Goal: Use online tool/utility: Utilize a website feature to perform a specific function

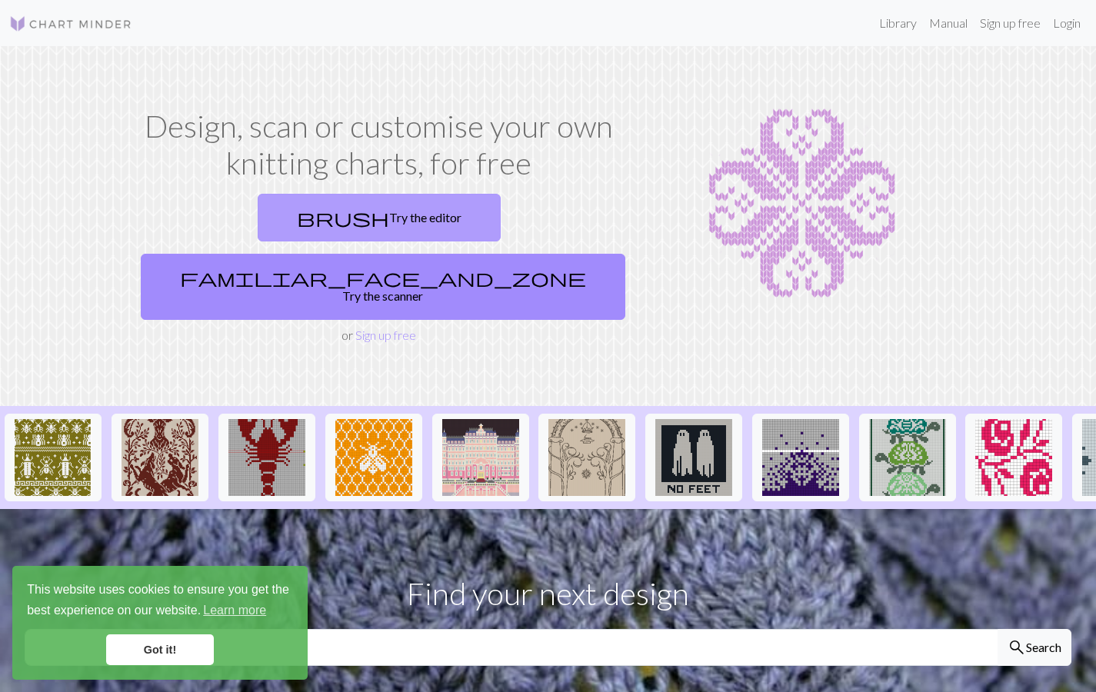
click at [258, 233] on link "brush Try the editor" at bounding box center [379, 218] width 243 height 48
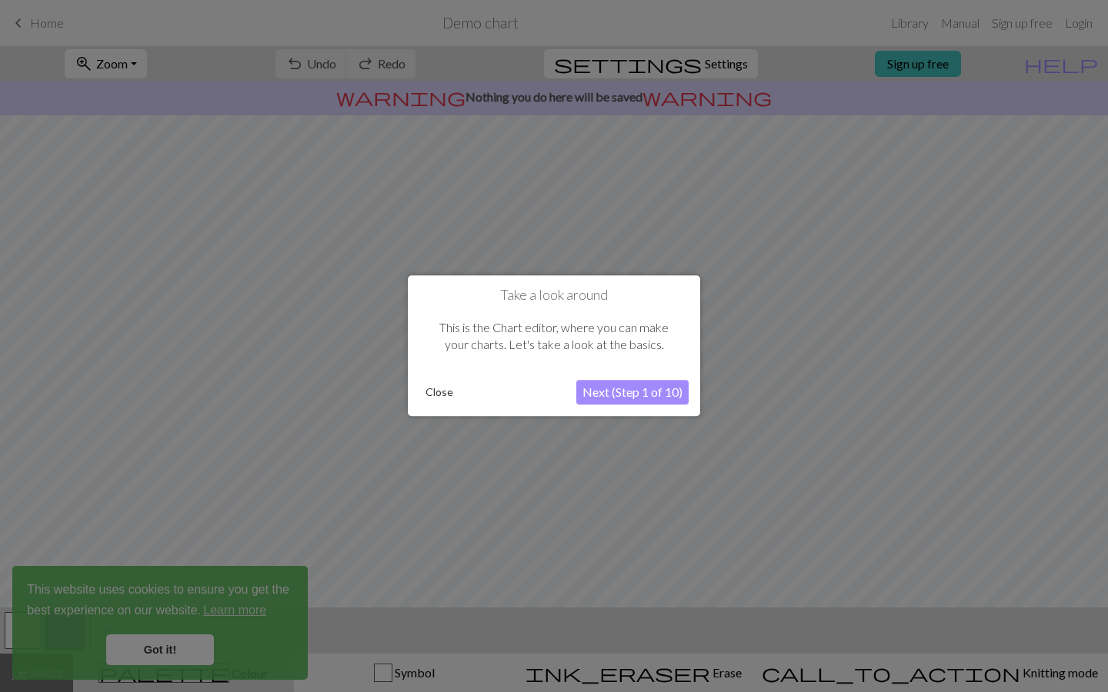
click at [585, 398] on button "Next (Step 1 of 10)" at bounding box center [632, 393] width 112 height 25
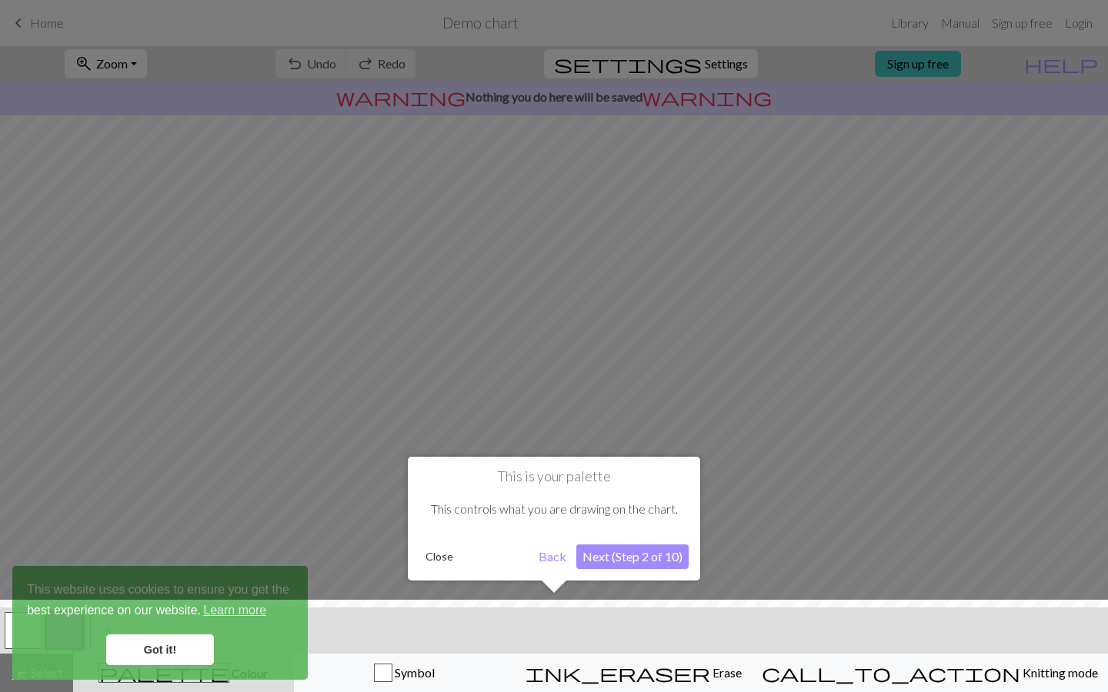
click at [647, 560] on button "Next (Step 2 of 10)" at bounding box center [632, 557] width 112 height 25
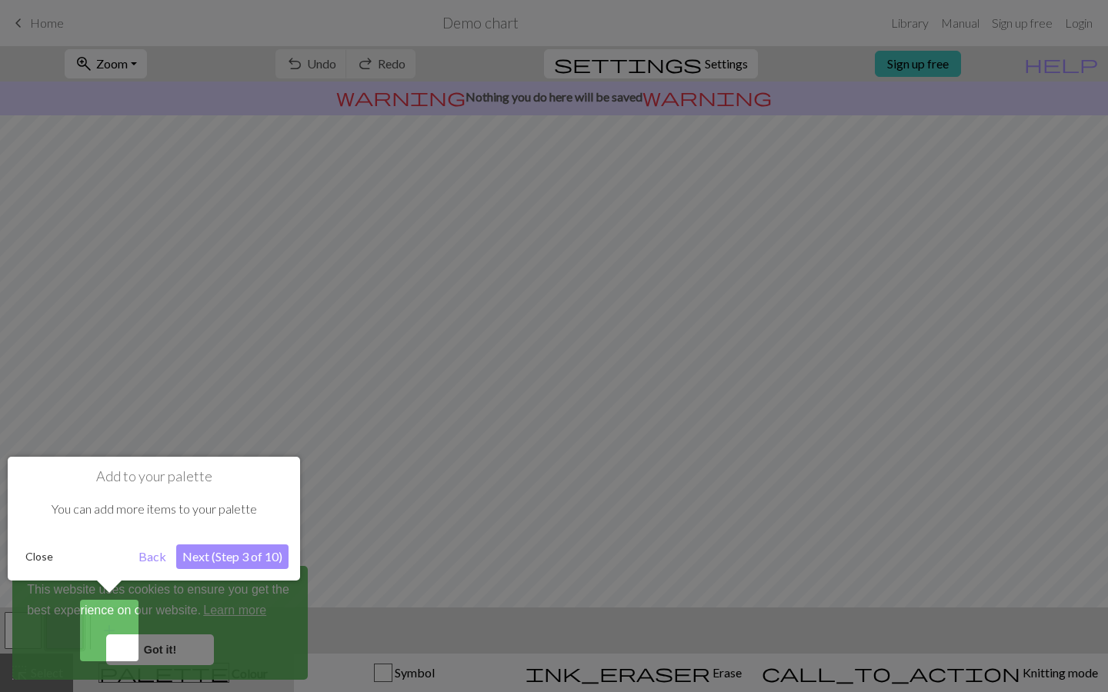
click at [258, 547] on button "Next (Step 3 of 10)" at bounding box center [232, 557] width 112 height 25
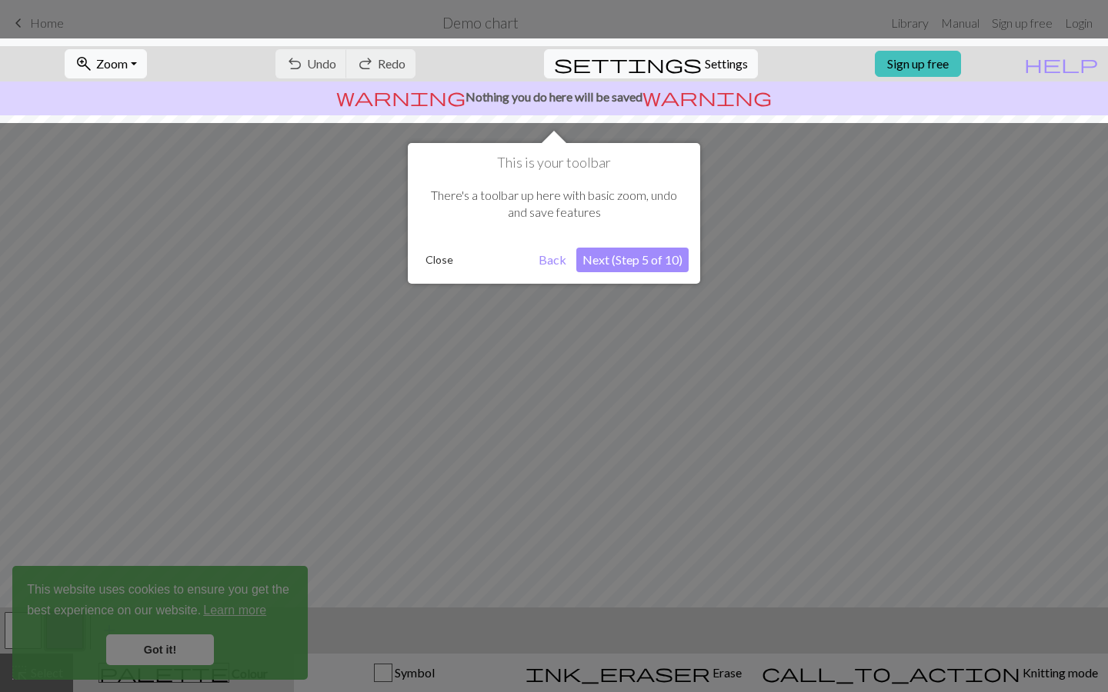
click at [611, 251] on button "Next (Step 5 of 10)" at bounding box center [632, 260] width 112 height 25
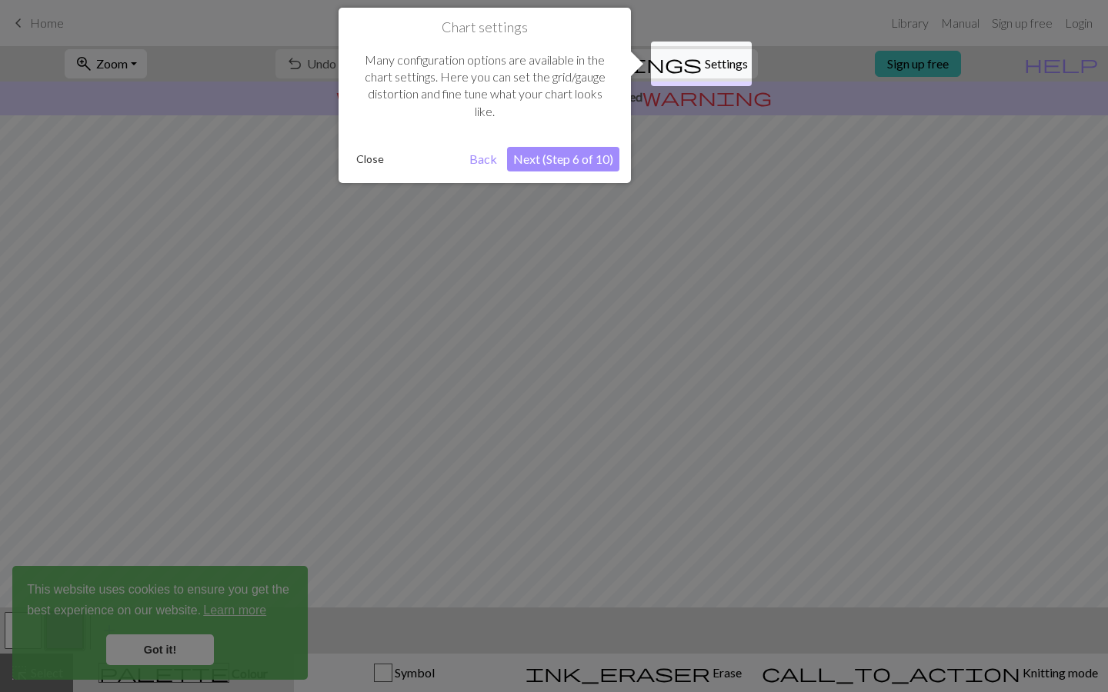
click at [571, 162] on button "Next (Step 6 of 10)" at bounding box center [563, 159] width 112 height 25
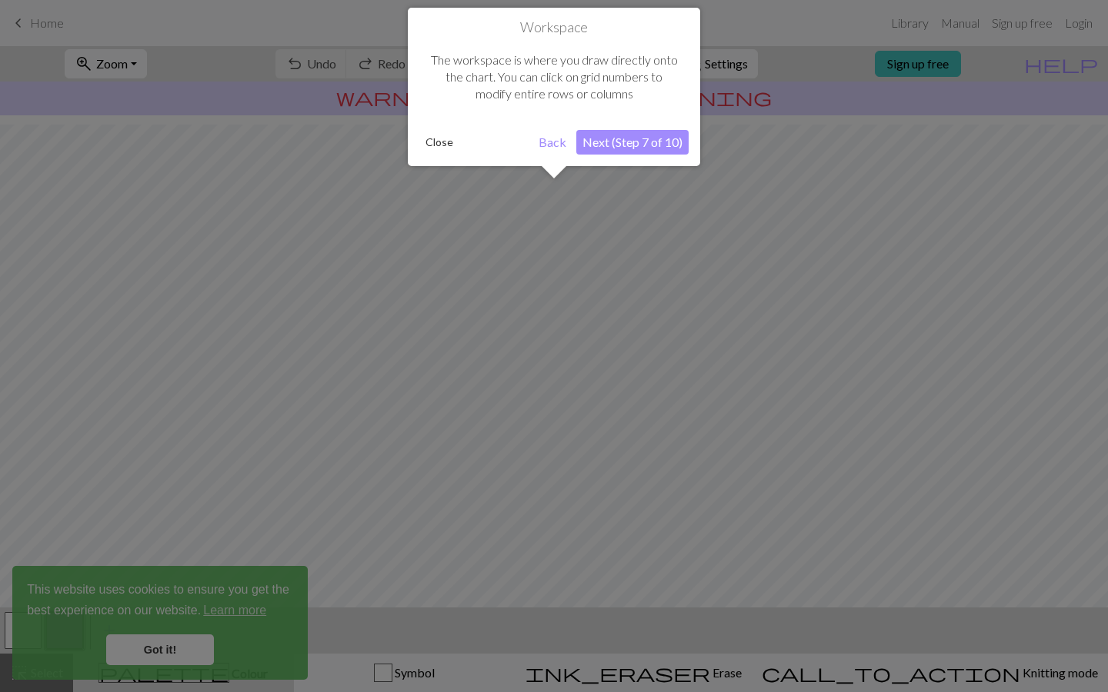
scroll to position [81, 0]
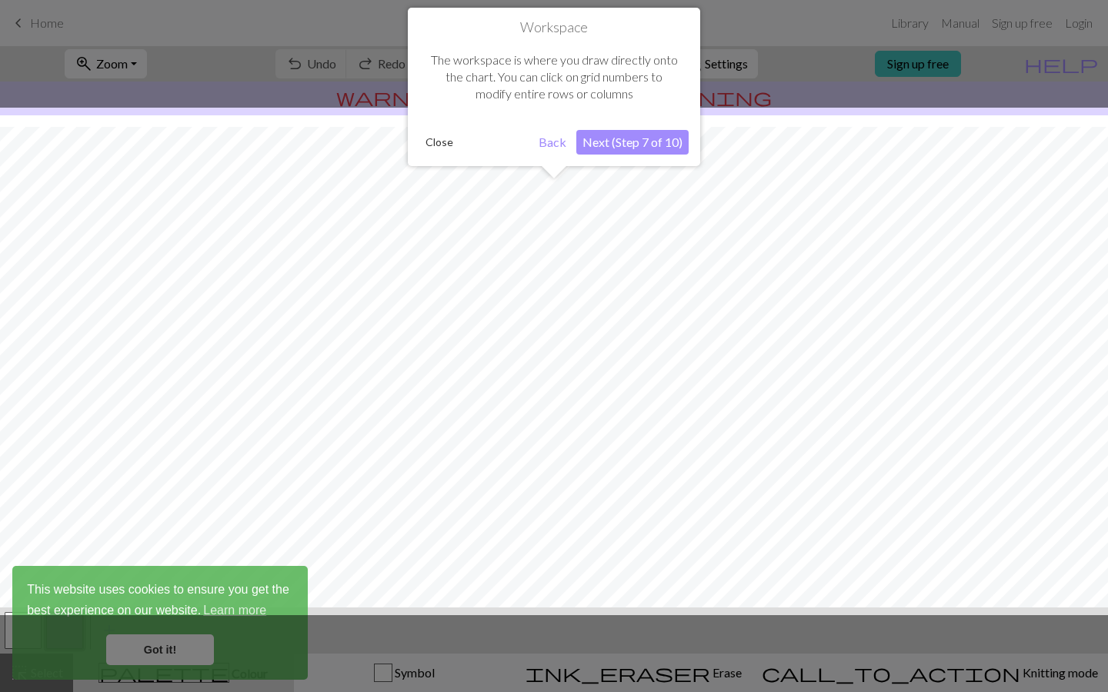
click at [628, 145] on button "Next (Step 7 of 10)" at bounding box center [632, 142] width 112 height 25
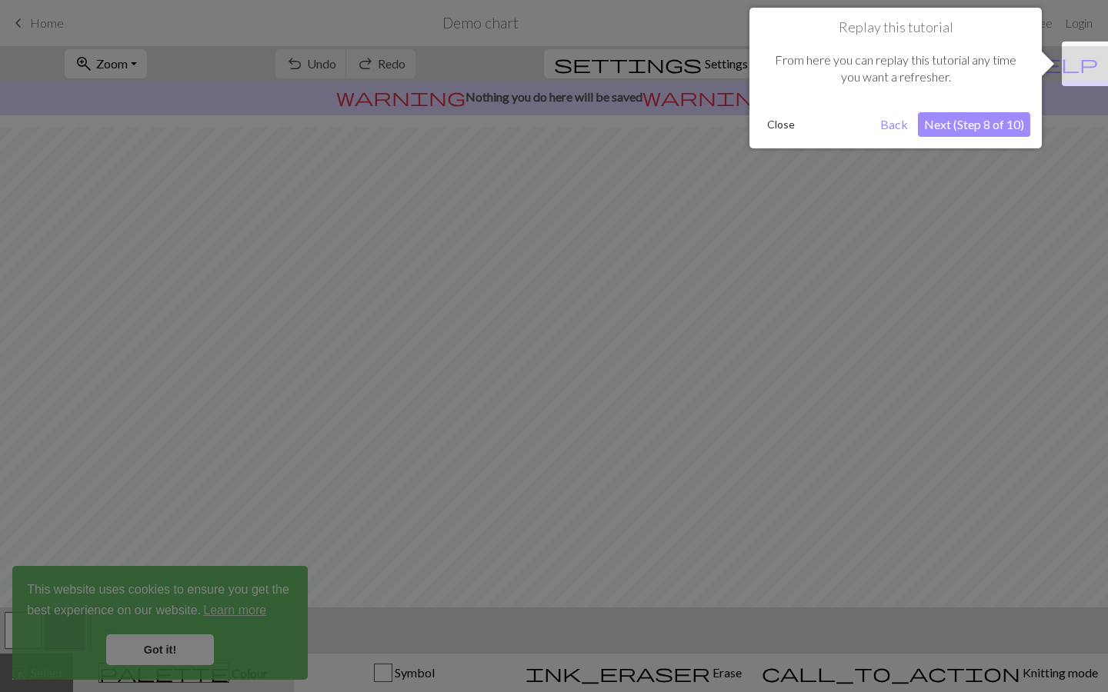
click at [960, 124] on button "Next (Step 8 of 10)" at bounding box center [974, 124] width 112 height 25
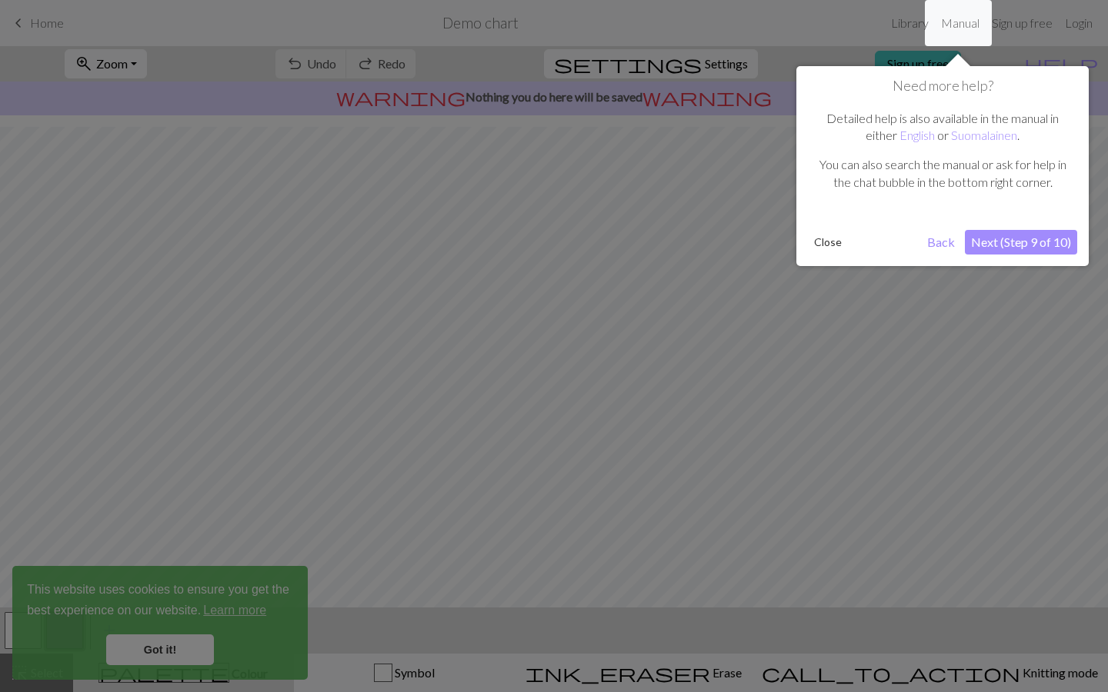
click at [984, 244] on button "Next (Step 9 of 10)" at bounding box center [1020, 242] width 112 height 25
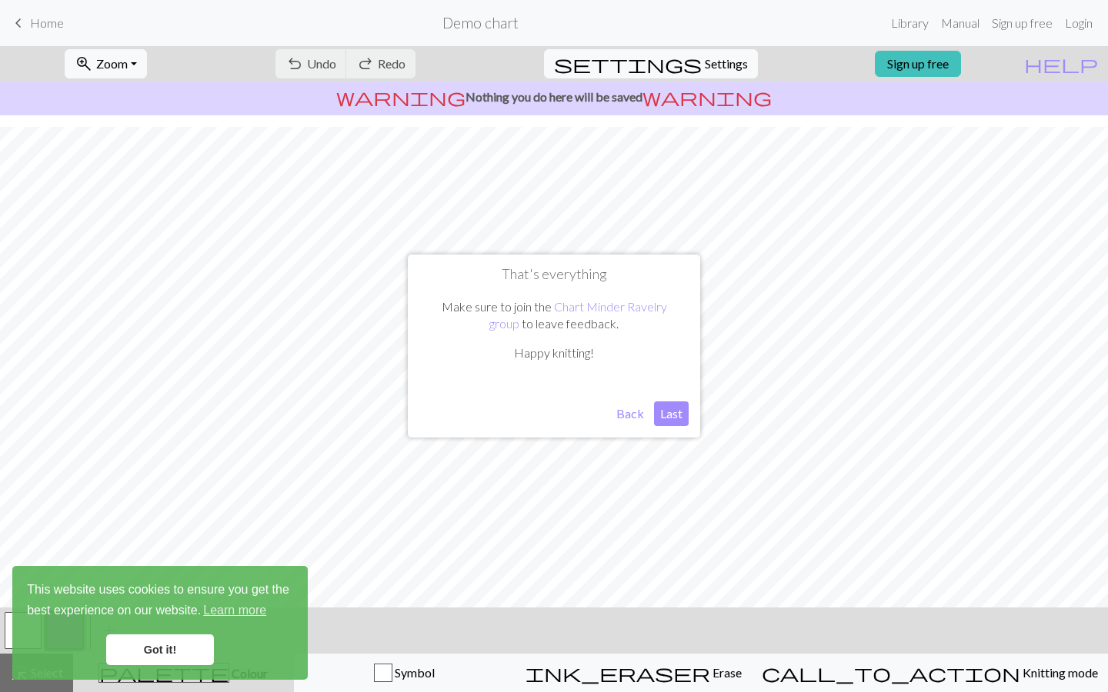
click at [633, 412] on button "Back" at bounding box center [630, 413] width 40 height 25
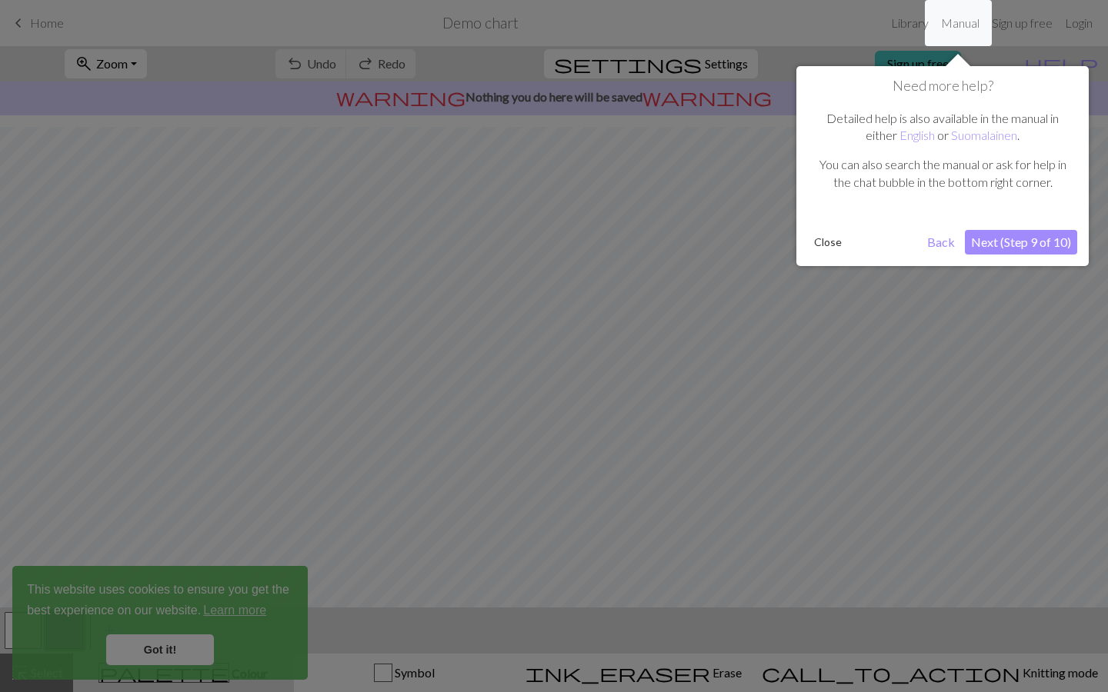
click at [1005, 247] on button "Next (Step 9 of 10)" at bounding box center [1020, 242] width 112 height 25
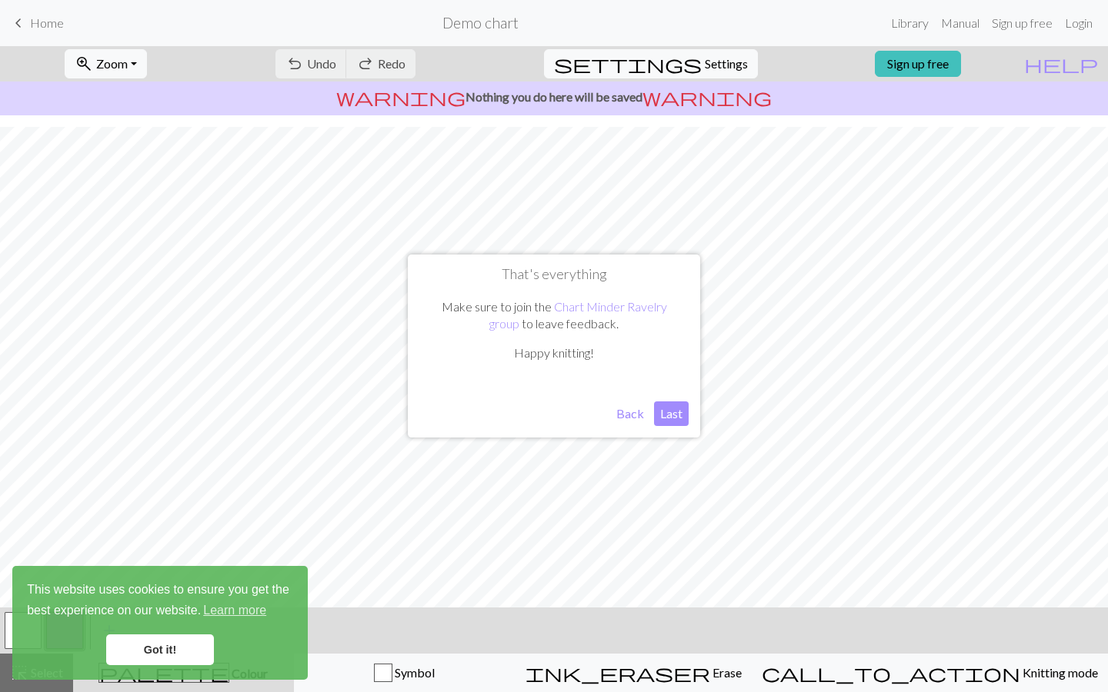
click at [661, 416] on button "Last" at bounding box center [671, 413] width 35 height 25
click at [723, 70] on span "Settings" at bounding box center [726, 64] width 43 height 18
select select "aran"
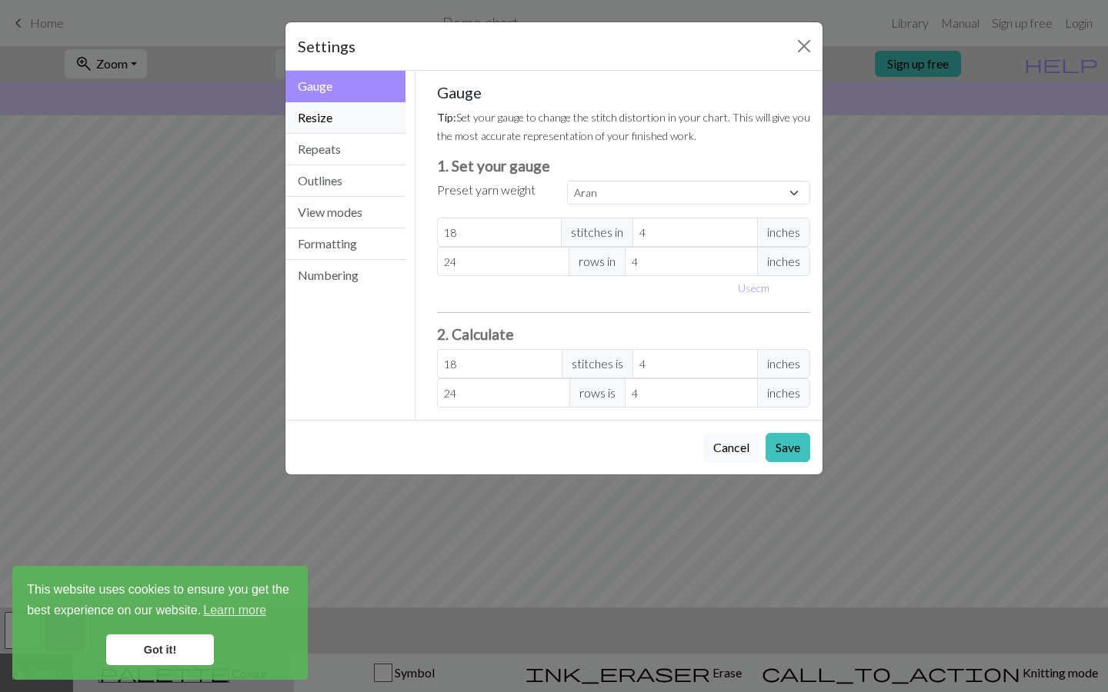
click at [355, 119] on button "Resize" at bounding box center [345, 118] width 120 height 32
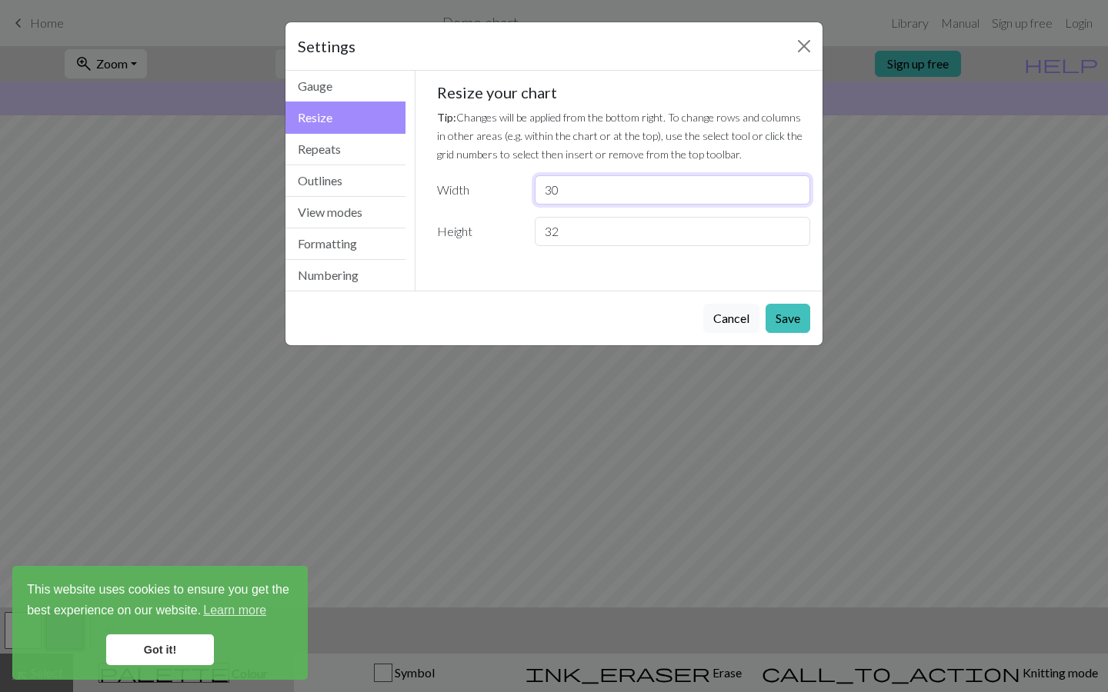
click at [558, 195] on input "30" at bounding box center [672, 189] width 275 height 29
type input "3"
type input "11"
click at [614, 233] on input "32" at bounding box center [672, 231] width 275 height 29
type input "3"
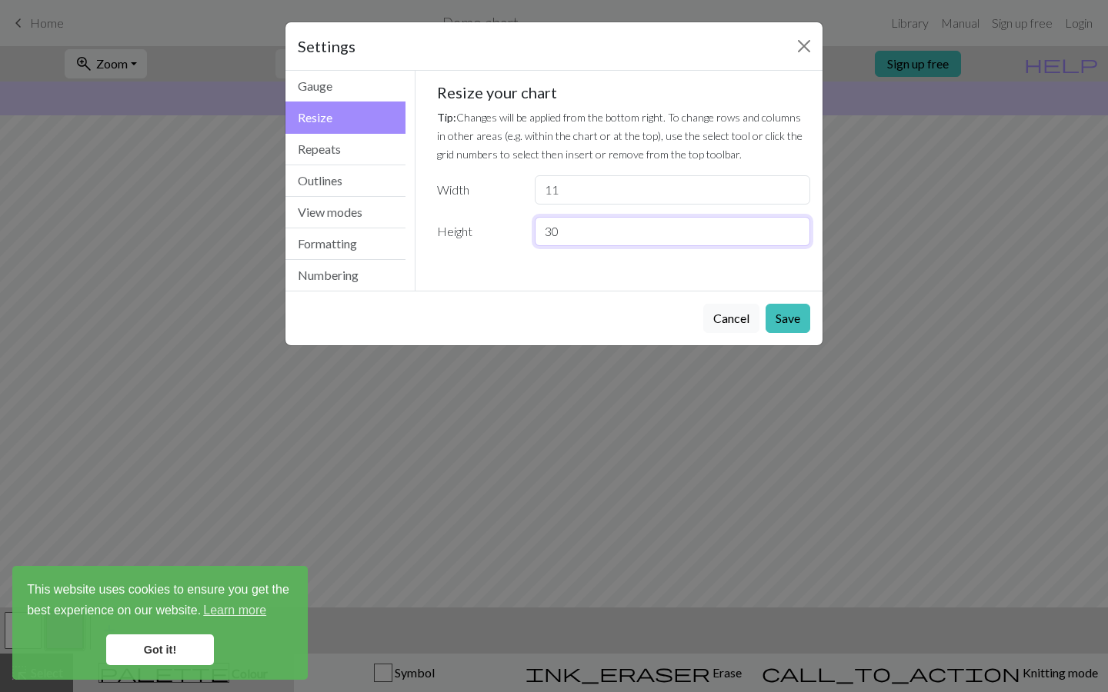
type input "30"
click at [778, 317] on button "Save" at bounding box center [787, 318] width 45 height 29
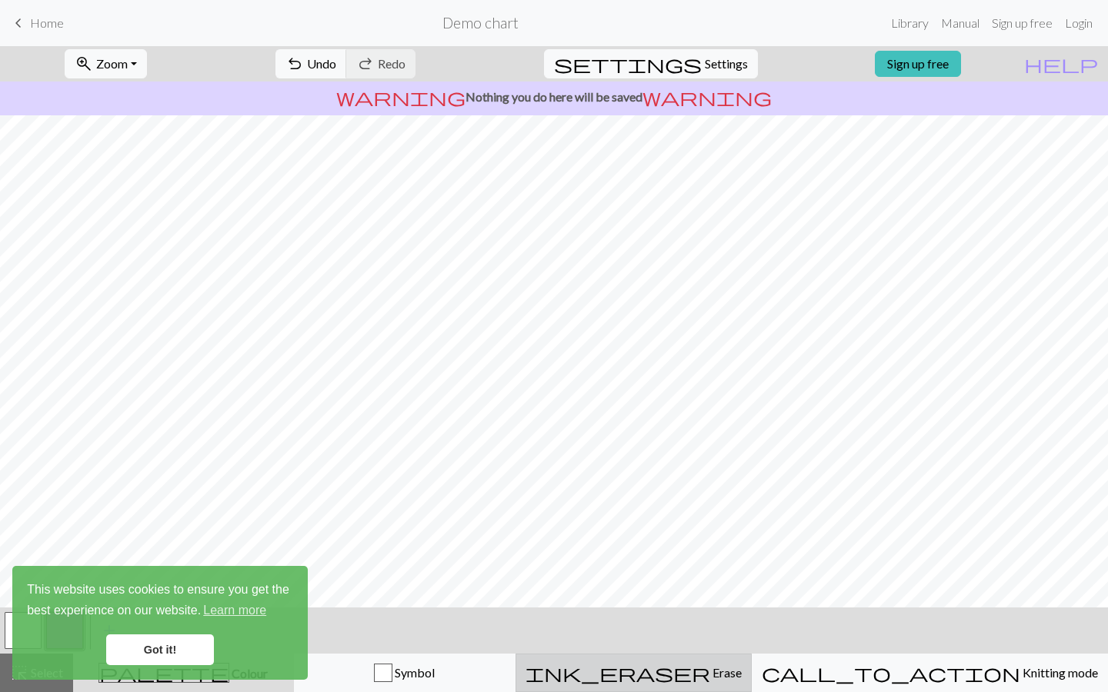
click at [729, 670] on span "Erase" at bounding box center [726, 672] width 32 height 15
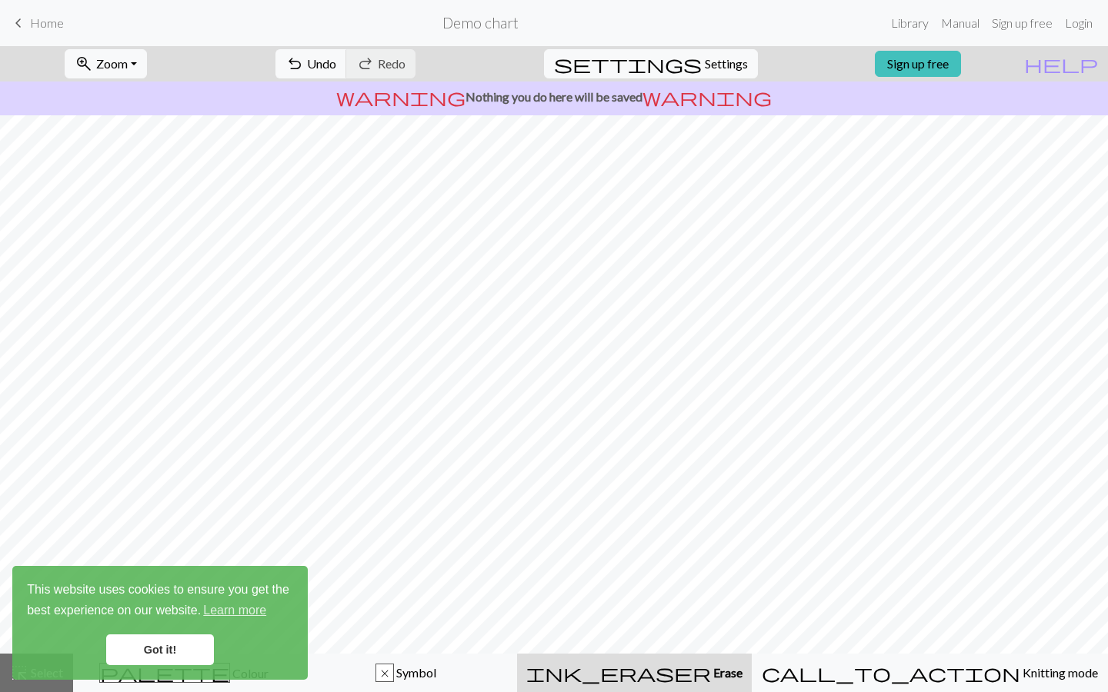
click at [182, 648] on link "Got it!" at bounding box center [160, 650] width 108 height 31
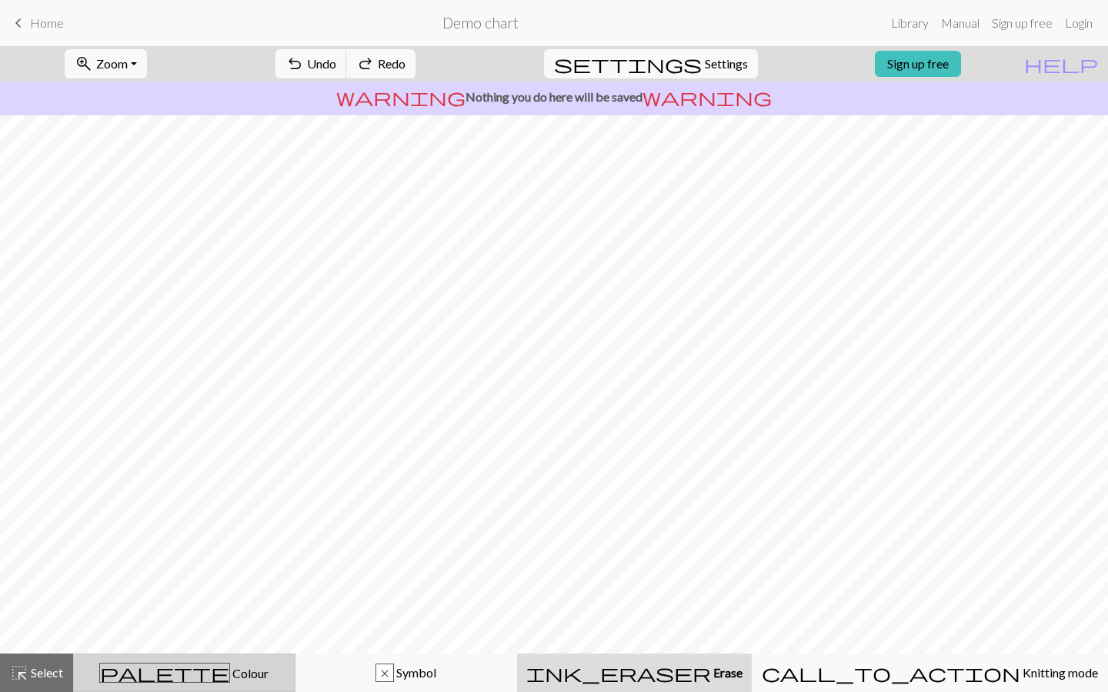
click at [230, 680] on span "Colour" at bounding box center [249, 673] width 38 height 15
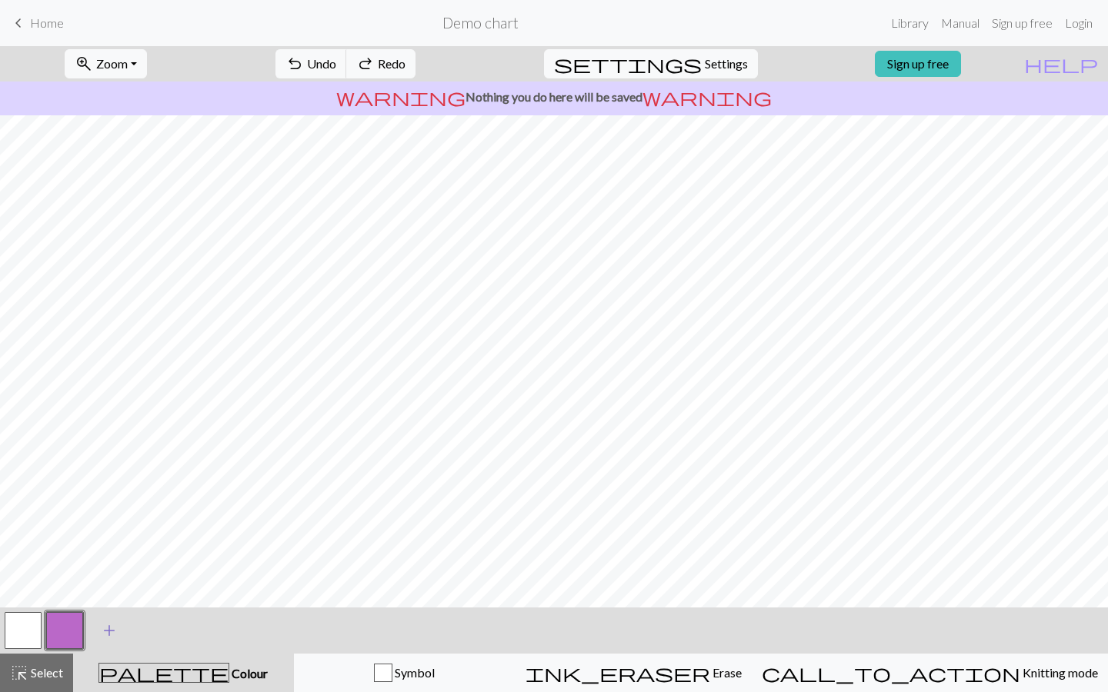
click at [103, 631] on span "add" at bounding box center [109, 631] width 18 height 22
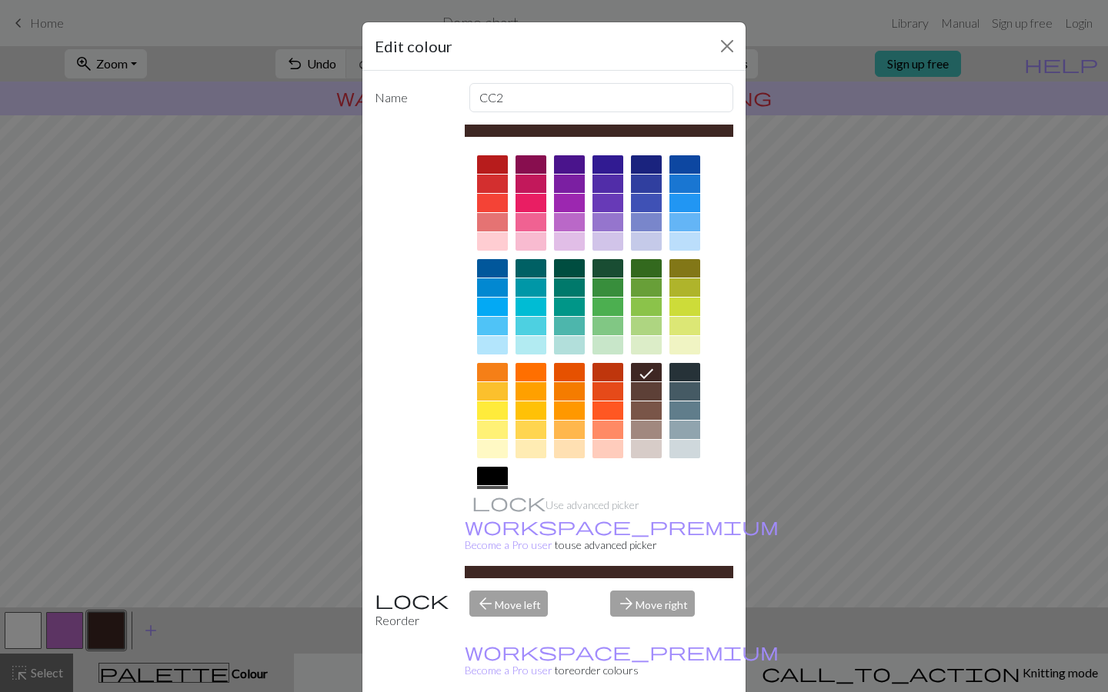
click at [675, 445] on div at bounding box center [684, 449] width 31 height 18
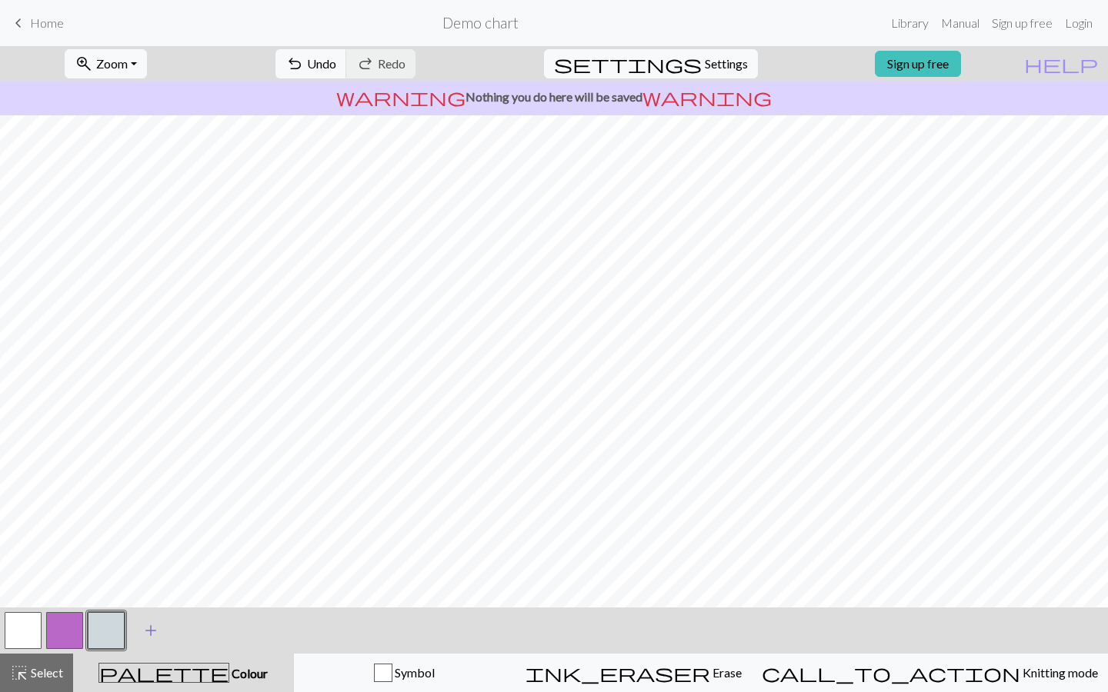
click at [142, 639] on span "add" at bounding box center [151, 631] width 18 height 22
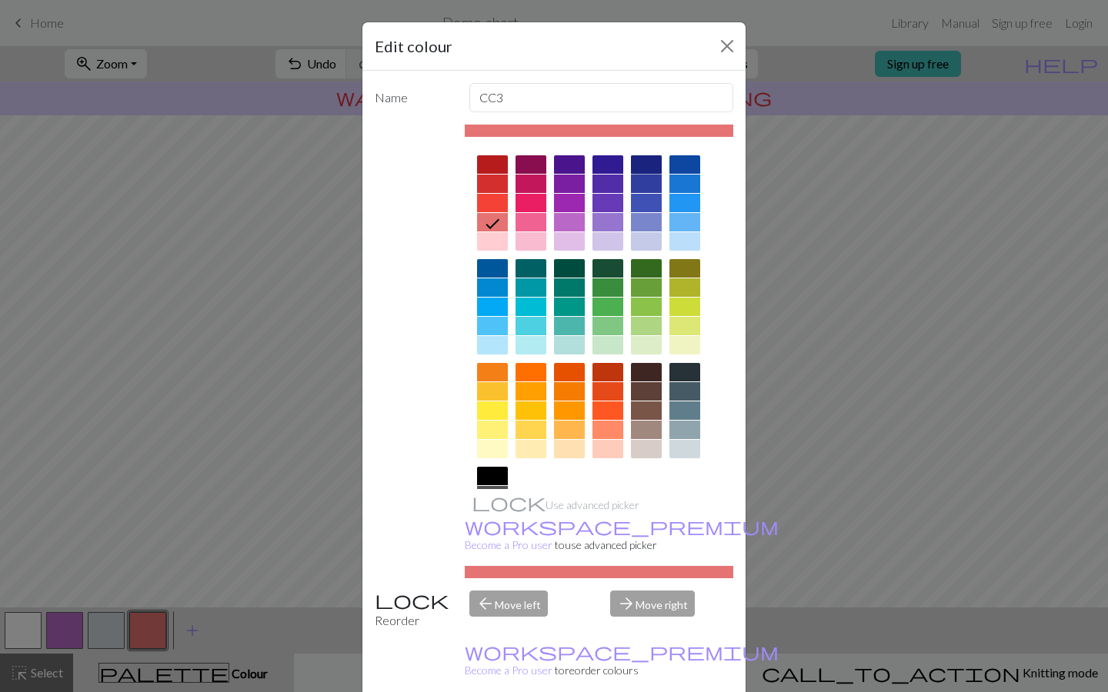
click at [648, 169] on div at bounding box center [646, 164] width 31 height 18
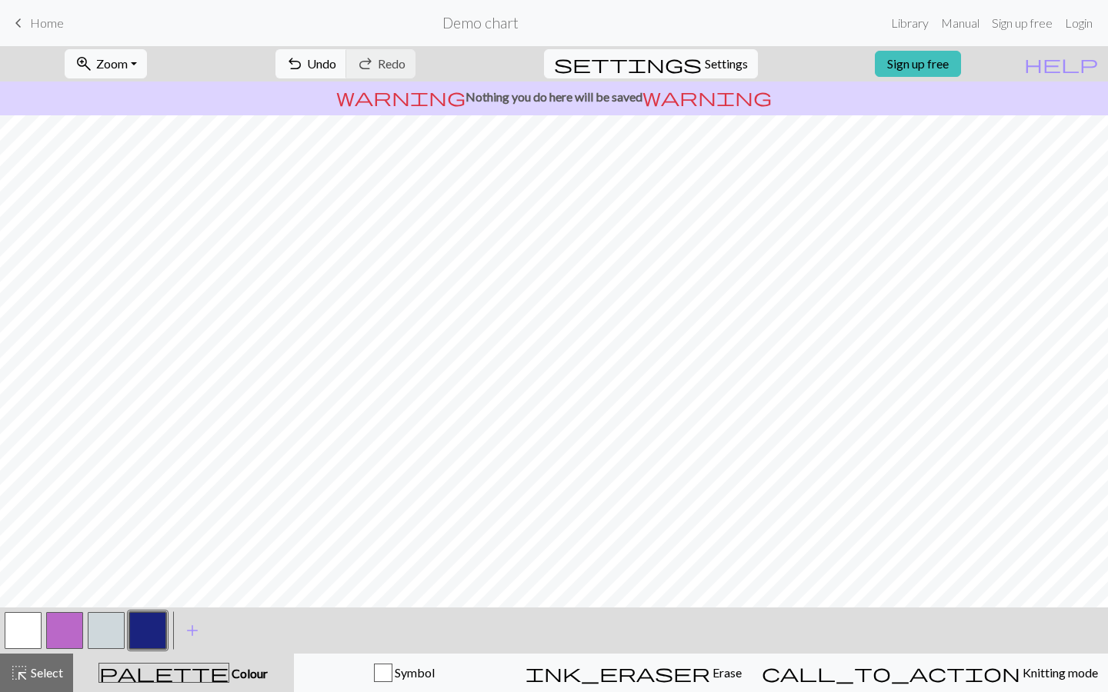
click at [124, 618] on button "button" at bounding box center [106, 630] width 37 height 37
click at [140, 622] on button "button" at bounding box center [147, 630] width 37 height 37
click at [147, 624] on button "button" at bounding box center [147, 630] width 37 height 37
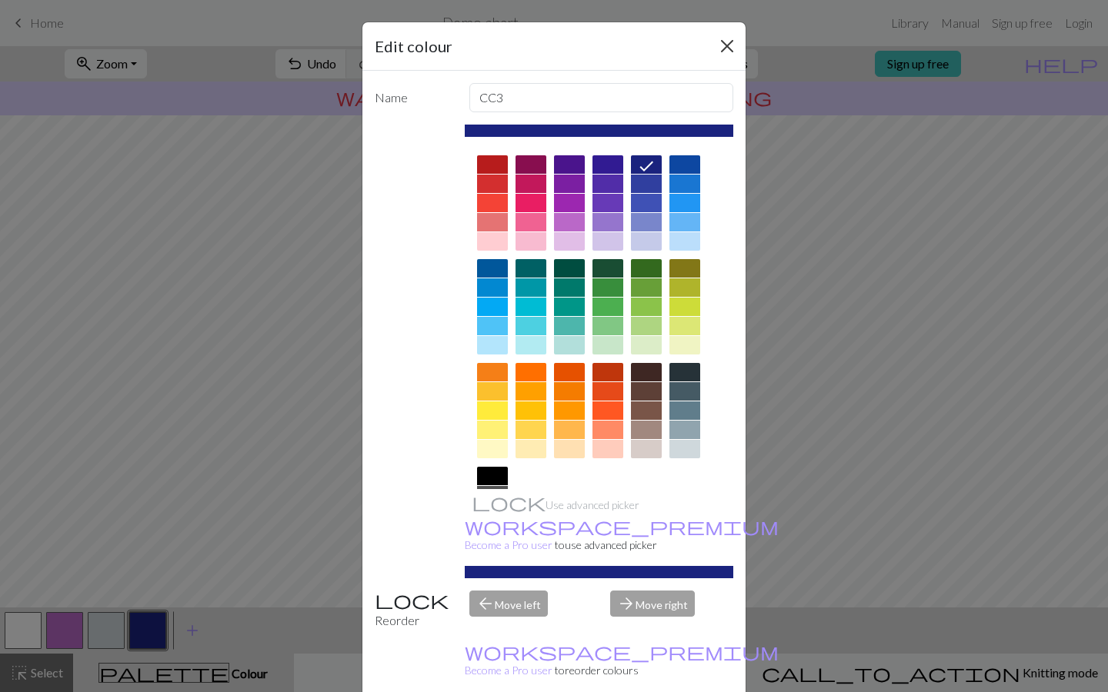
click at [728, 44] on button "Close" at bounding box center [727, 46] width 25 height 25
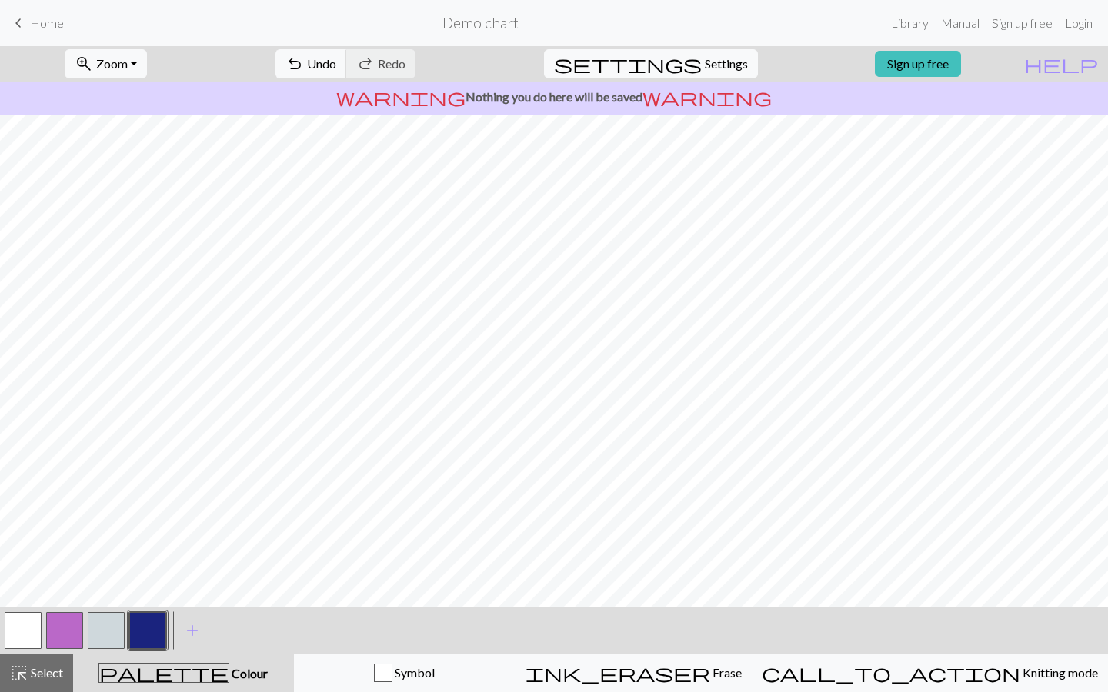
click at [146, 625] on button "button" at bounding box center [147, 630] width 37 height 37
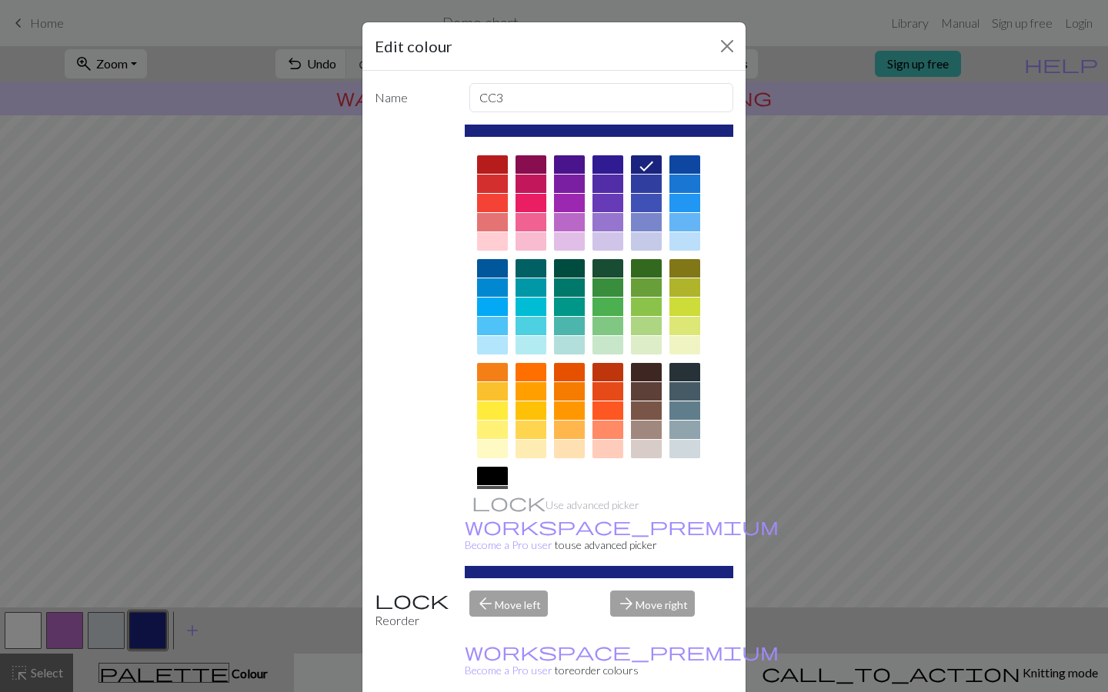
click at [726, 65] on div "Edit colour" at bounding box center [553, 46] width 383 height 48
click at [726, 38] on button "Close" at bounding box center [727, 46] width 25 height 25
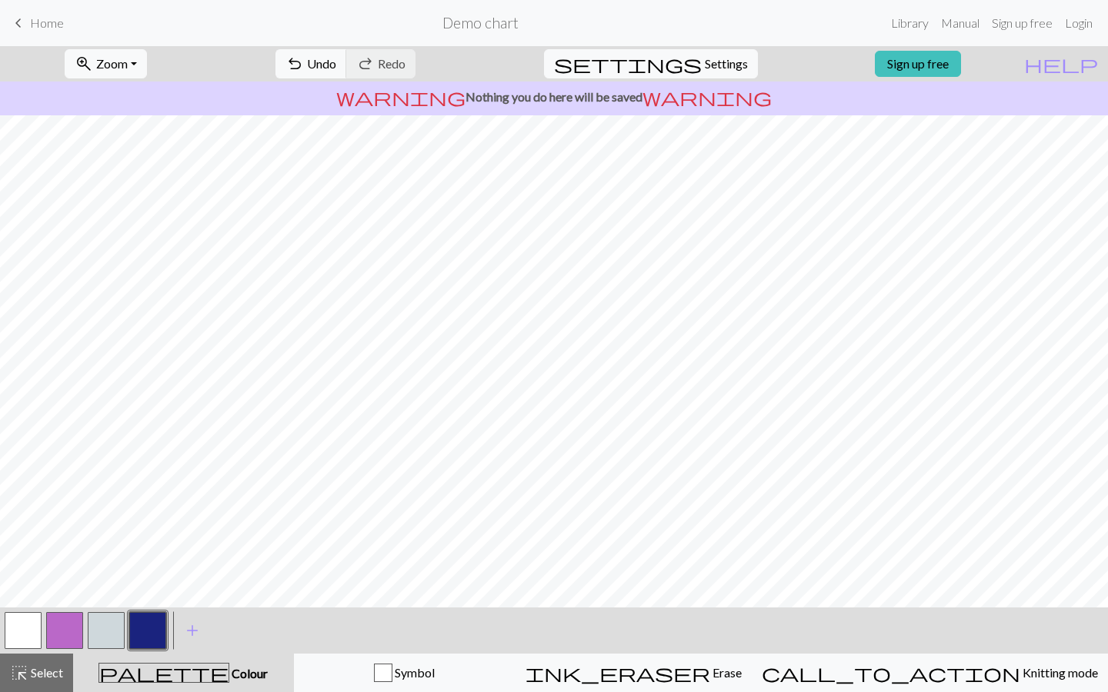
click at [108, 640] on button "button" at bounding box center [106, 630] width 37 height 37
click at [156, 644] on button "button" at bounding box center [147, 630] width 37 height 37
click at [705, 68] on span "Settings" at bounding box center [726, 64] width 43 height 18
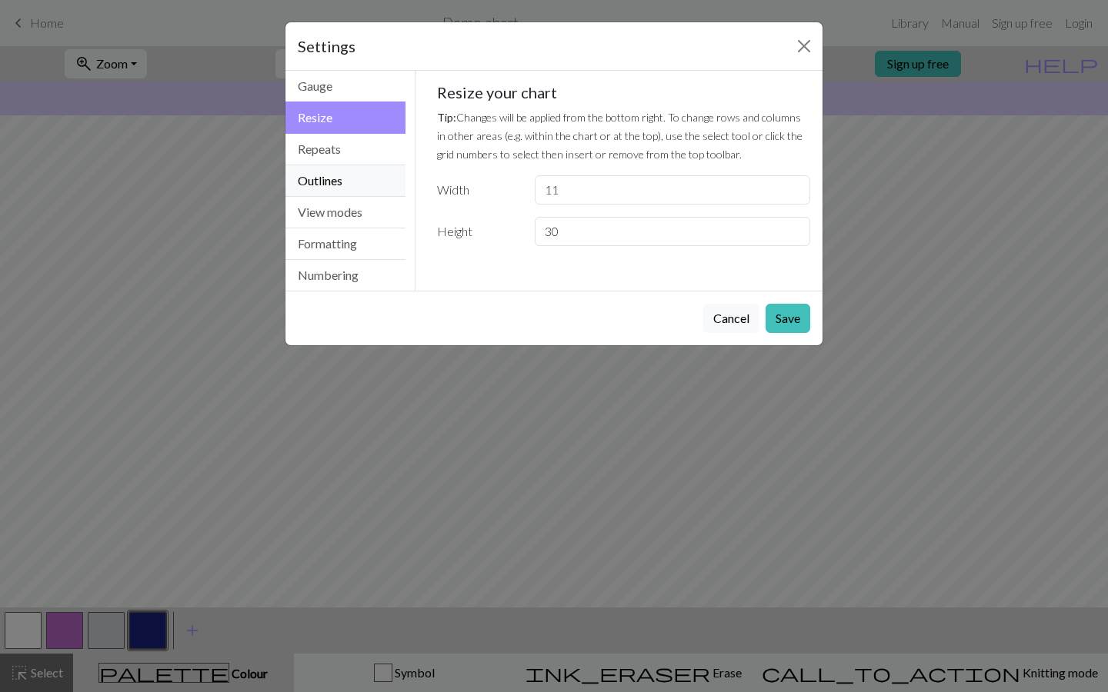
click at [338, 174] on button "Outlines" at bounding box center [345, 181] width 120 height 32
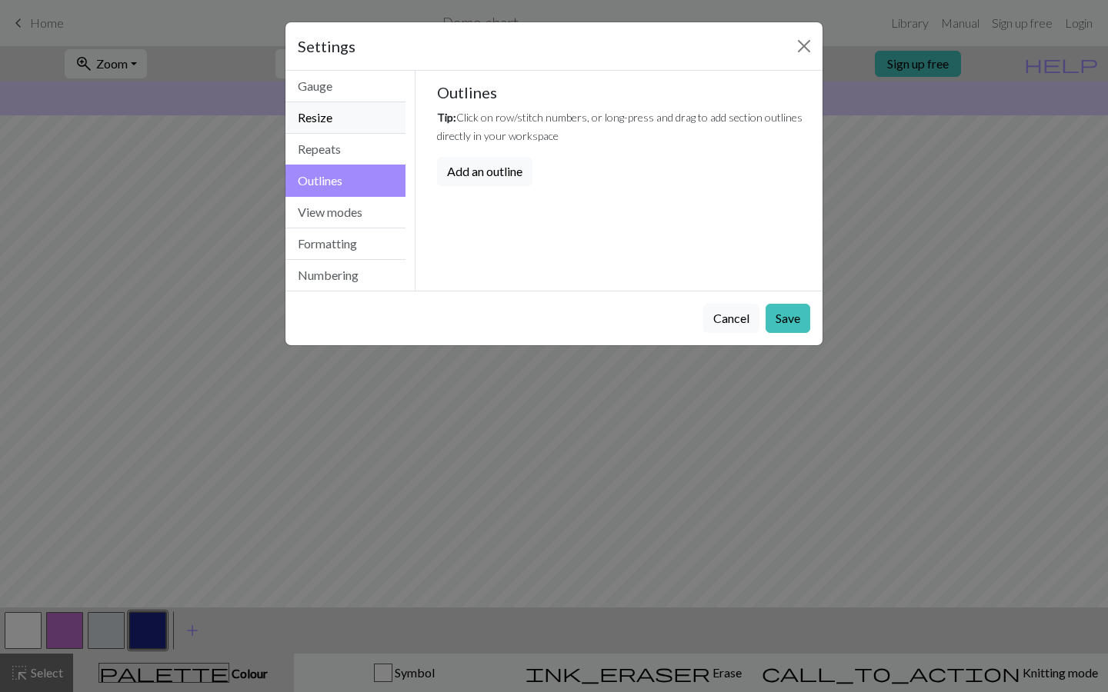
click at [338, 133] on button "Resize" at bounding box center [345, 118] width 120 height 32
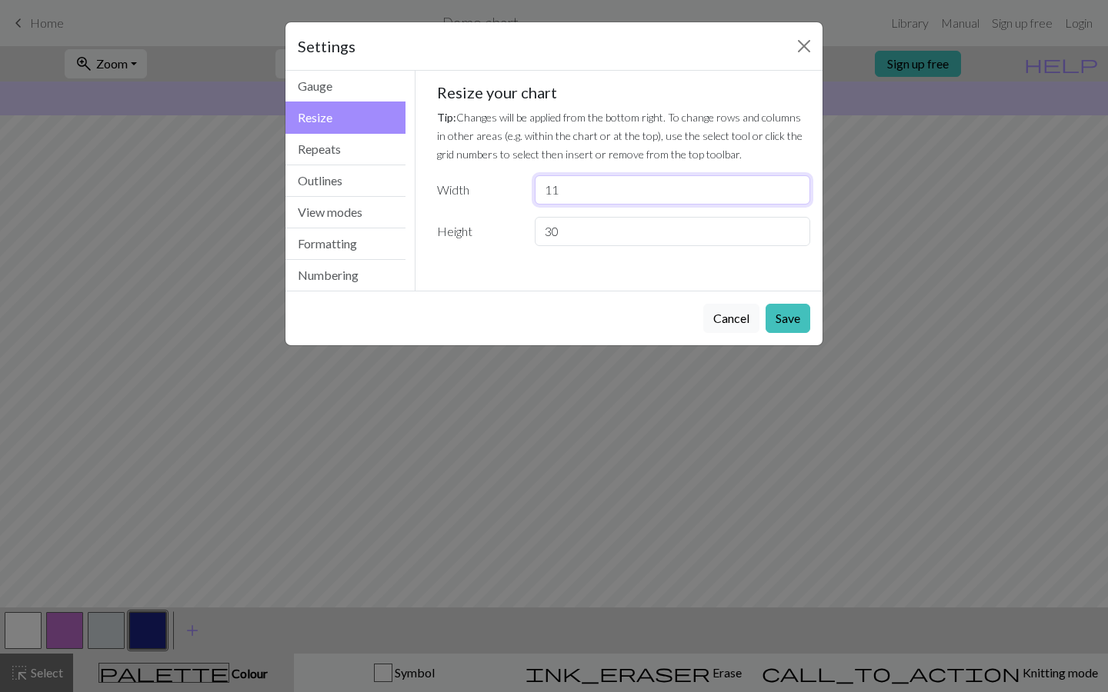
click at [588, 203] on input "11" at bounding box center [672, 189] width 275 height 29
type input "13"
click at [790, 313] on button "Save" at bounding box center [787, 318] width 45 height 29
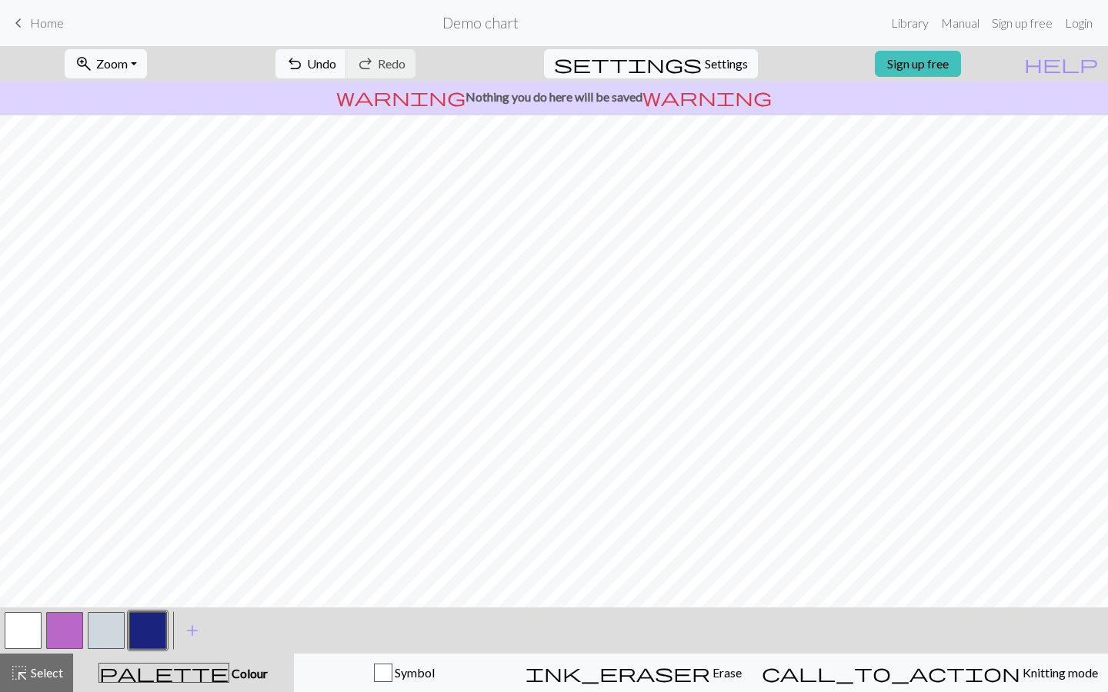
click at [98, 623] on button "button" at bounding box center [106, 630] width 37 height 37
click at [146, 630] on button "button" at bounding box center [147, 630] width 37 height 37
click at [109, 625] on button "button" at bounding box center [106, 630] width 37 height 37
click at [159, 626] on button "button" at bounding box center [147, 630] width 37 height 37
click at [112, 634] on button "button" at bounding box center [106, 630] width 37 height 37
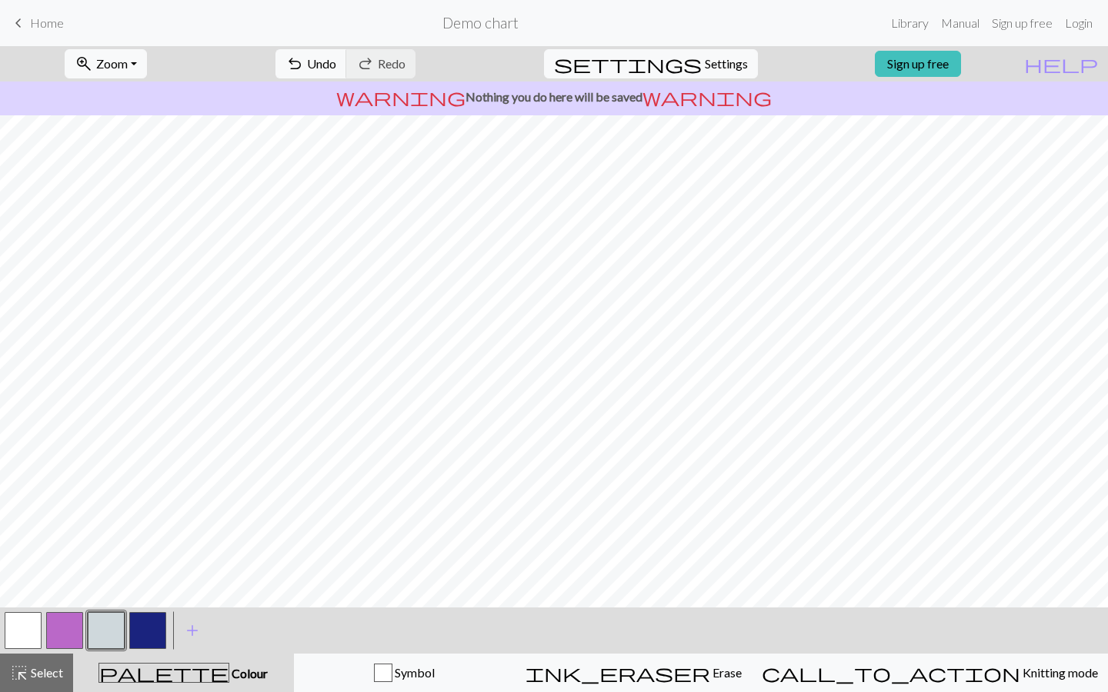
click at [155, 633] on button "button" at bounding box center [147, 630] width 37 height 37
click at [112, 631] on button "button" at bounding box center [106, 630] width 37 height 37
click at [139, 636] on button "button" at bounding box center [147, 630] width 37 height 37
click at [167, 618] on div at bounding box center [148, 631] width 42 height 42
click at [155, 625] on button "button" at bounding box center [147, 630] width 37 height 37
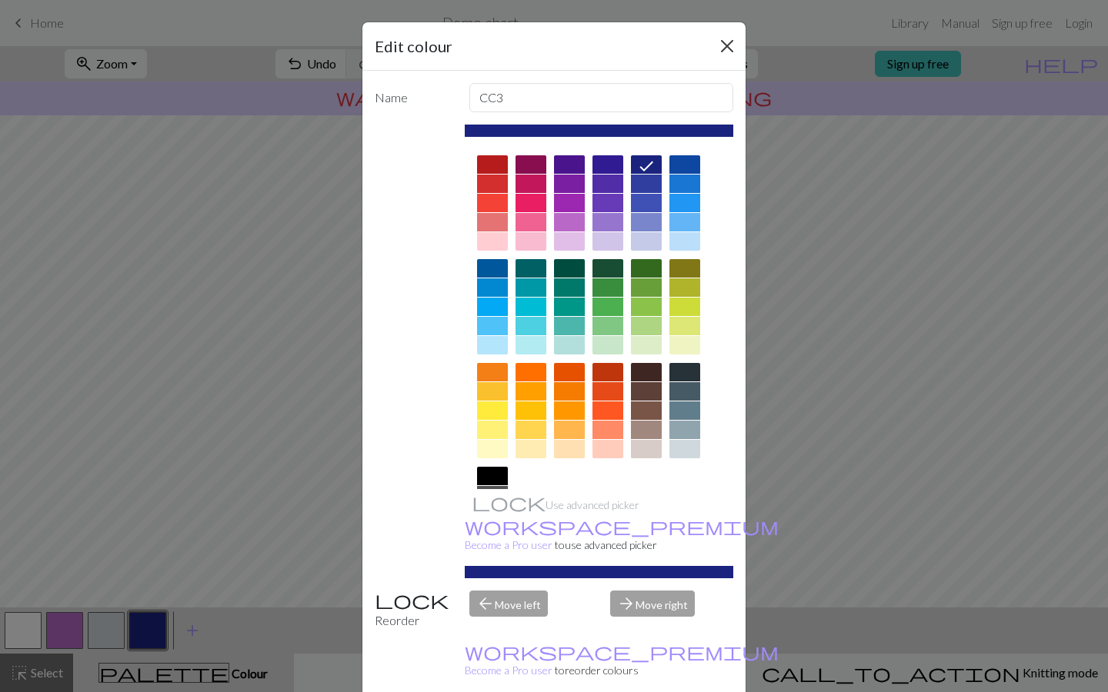
click at [726, 37] on button "Close" at bounding box center [727, 46] width 25 height 25
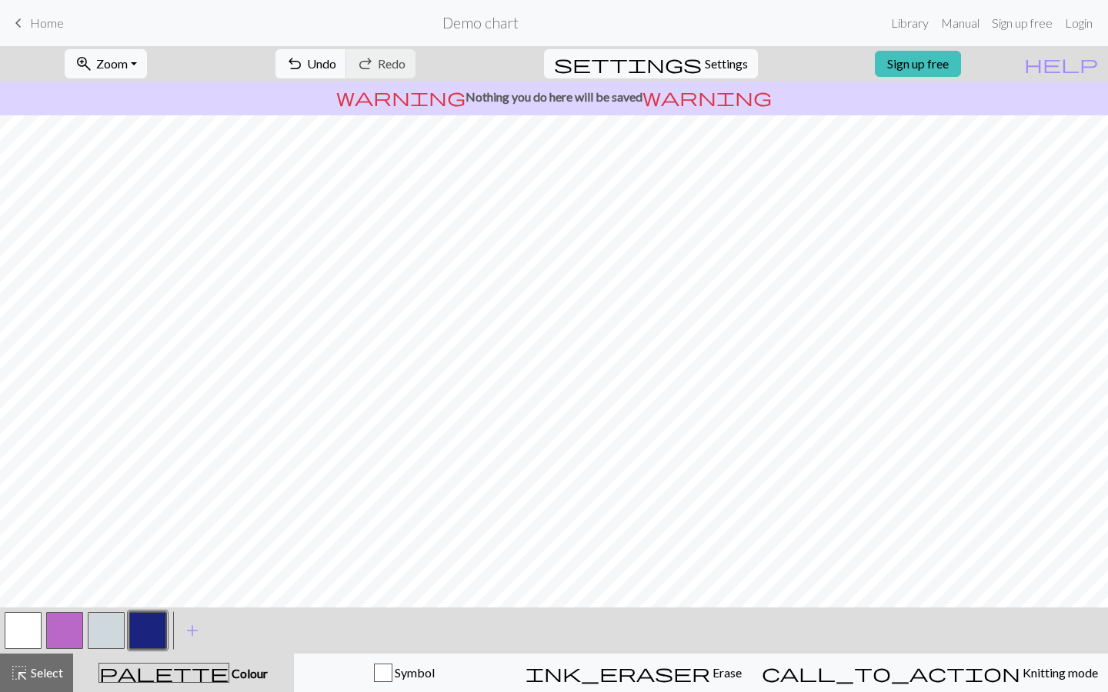
click at [101, 631] on button "button" at bounding box center [106, 630] width 37 height 37
click at [146, 635] on button "button" at bounding box center [147, 630] width 37 height 37
click at [112, 628] on button "button" at bounding box center [106, 630] width 37 height 37
click at [155, 637] on button "button" at bounding box center [147, 630] width 37 height 37
click at [102, 626] on button "button" at bounding box center [106, 630] width 37 height 37
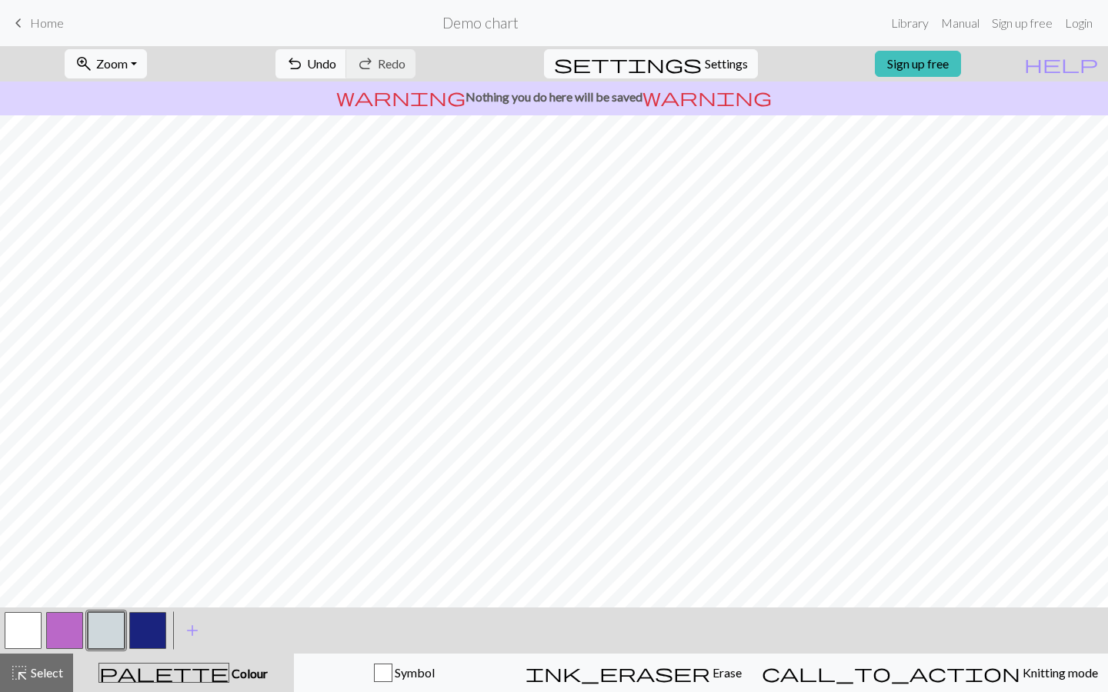
click at [156, 623] on button "button" at bounding box center [147, 630] width 37 height 37
click at [124, 629] on button "button" at bounding box center [106, 630] width 37 height 37
click at [148, 636] on button "button" at bounding box center [147, 630] width 37 height 37
click at [153, 625] on button "button" at bounding box center [147, 630] width 37 height 37
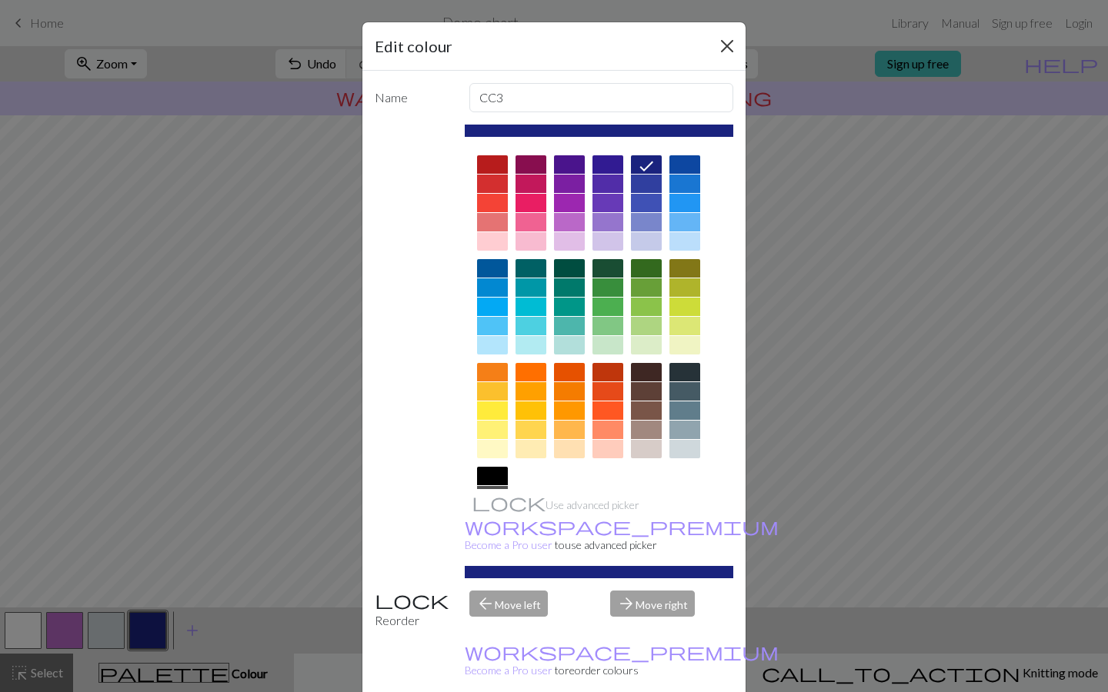
click at [718, 53] on button "Close" at bounding box center [727, 46] width 25 height 25
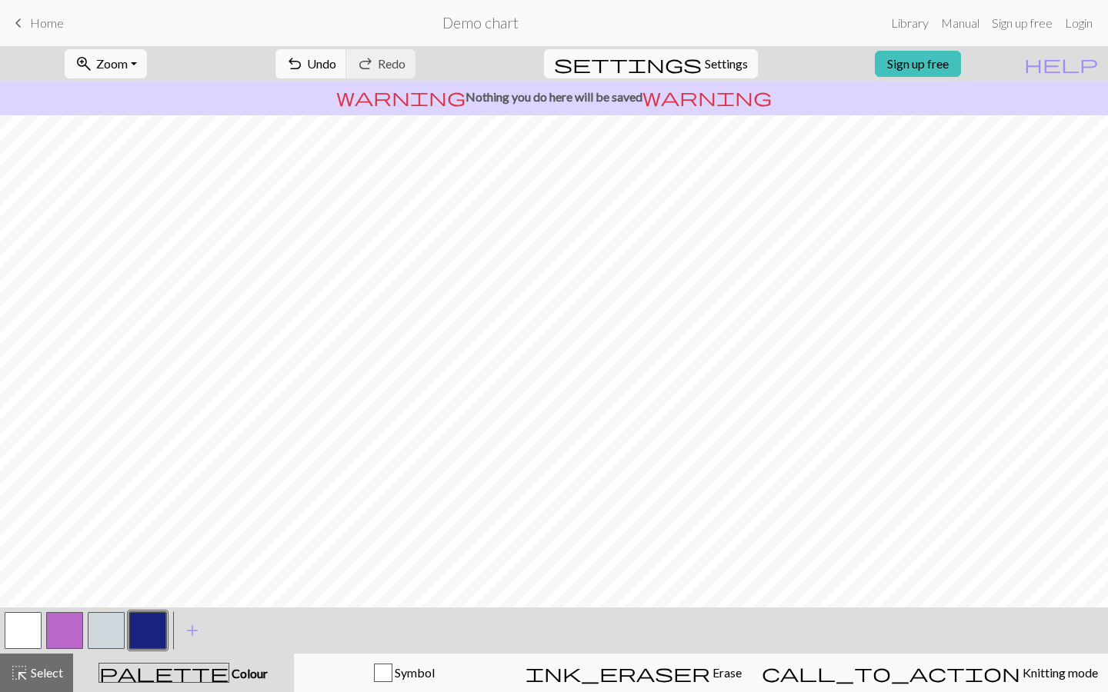
click at [110, 646] on button "button" at bounding box center [106, 630] width 37 height 37
click at [142, 631] on button "button" at bounding box center [147, 630] width 37 height 37
click at [115, 625] on button "button" at bounding box center [106, 630] width 37 height 37
click at [149, 628] on button "button" at bounding box center [147, 630] width 37 height 37
click at [495, 687] on button "Symbol" at bounding box center [405, 673] width 222 height 38
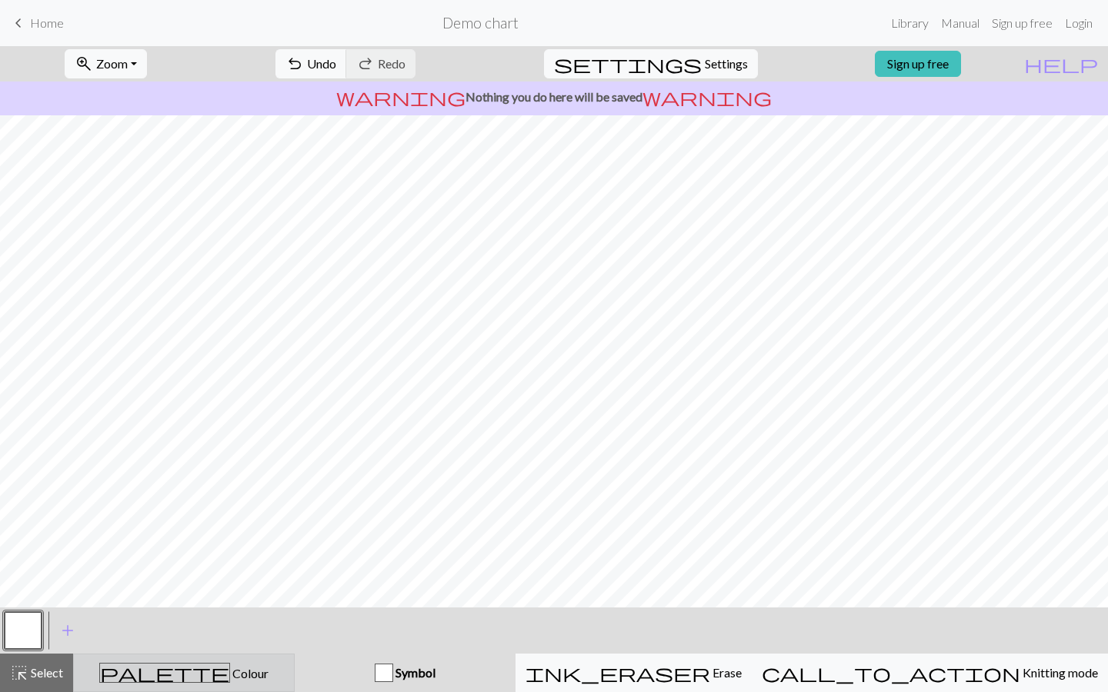
click at [211, 686] on button "palette Colour Colour" at bounding box center [184, 673] width 222 height 38
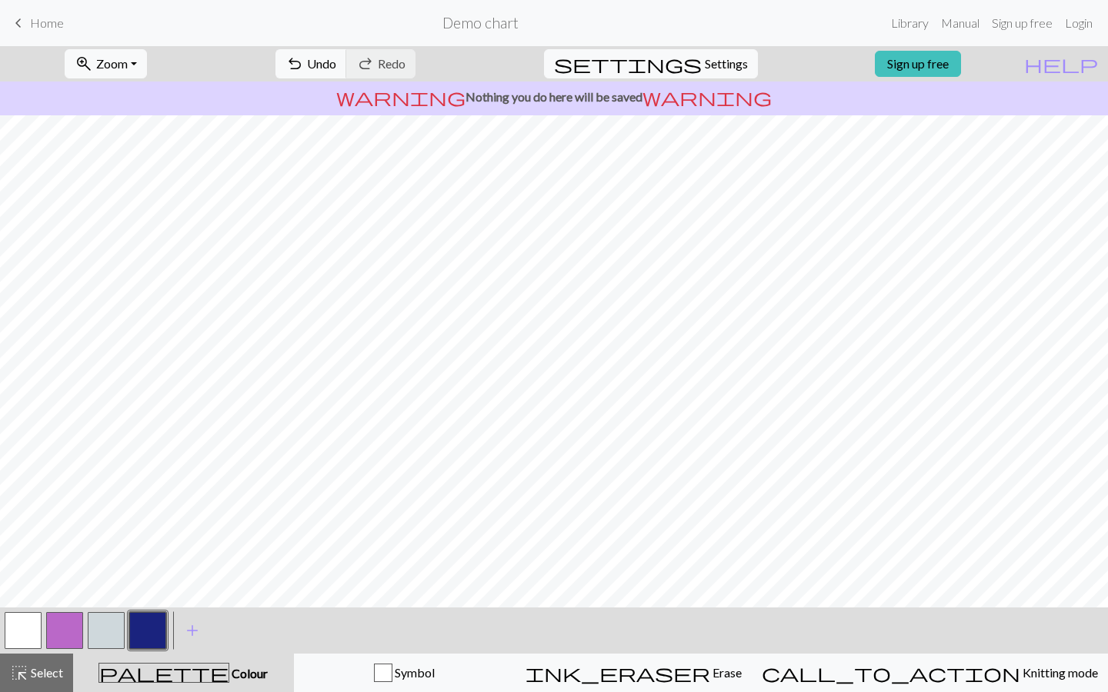
click at [158, 624] on button "button" at bounding box center [147, 630] width 37 height 37
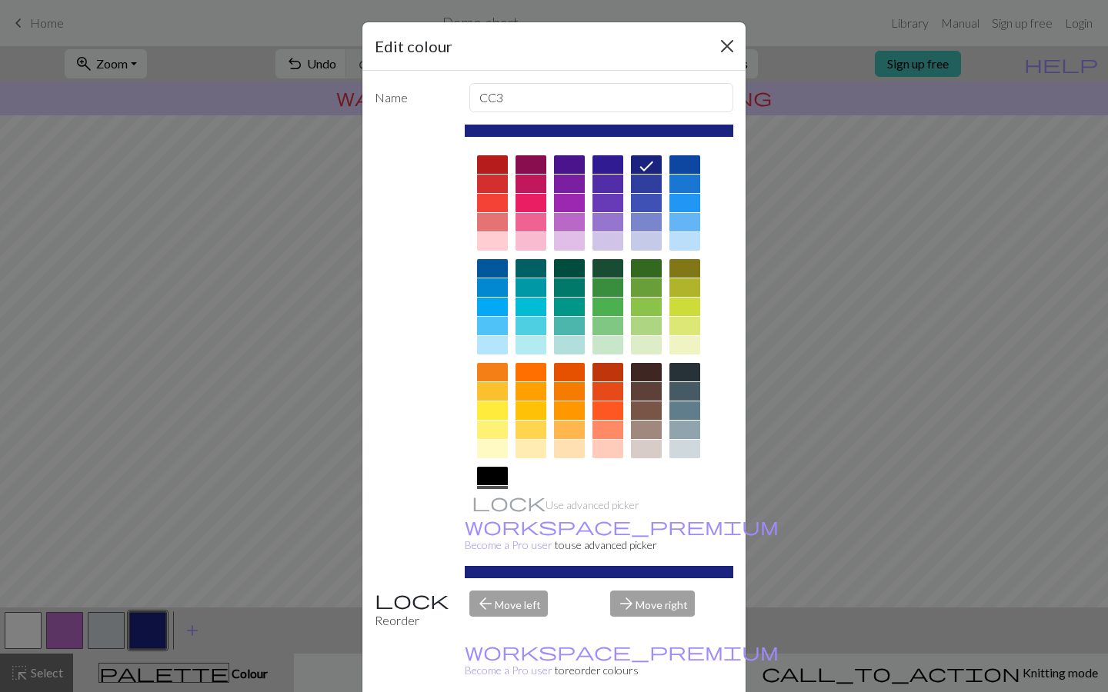
click at [721, 45] on button "Close" at bounding box center [727, 46] width 25 height 25
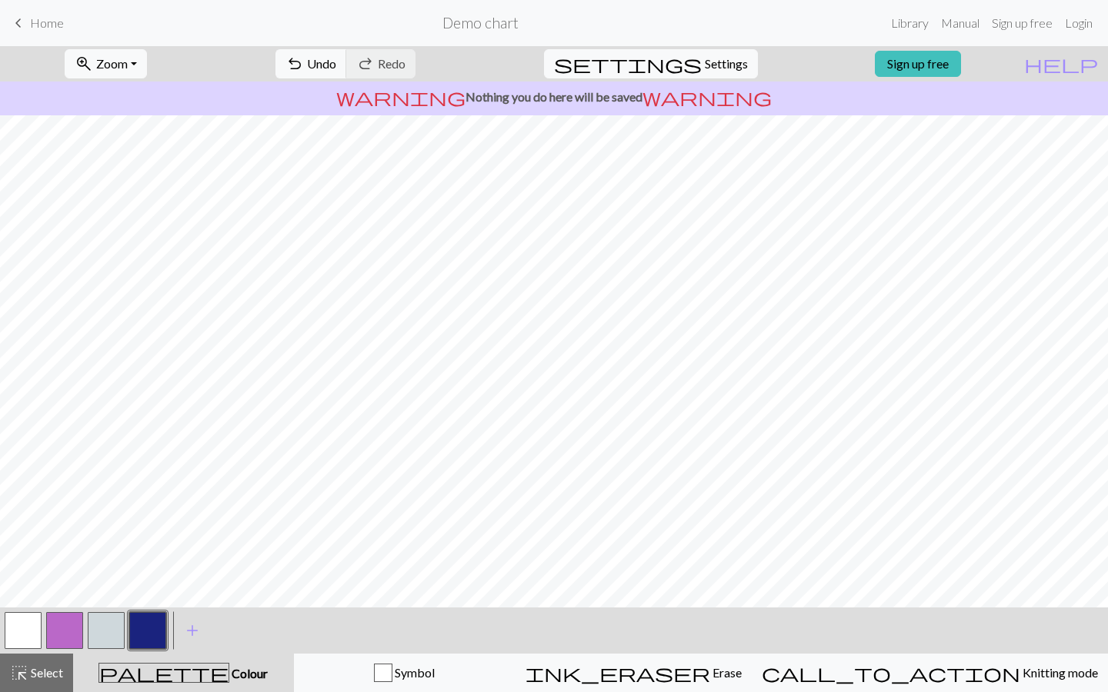
click at [104, 637] on button "button" at bounding box center [106, 630] width 37 height 37
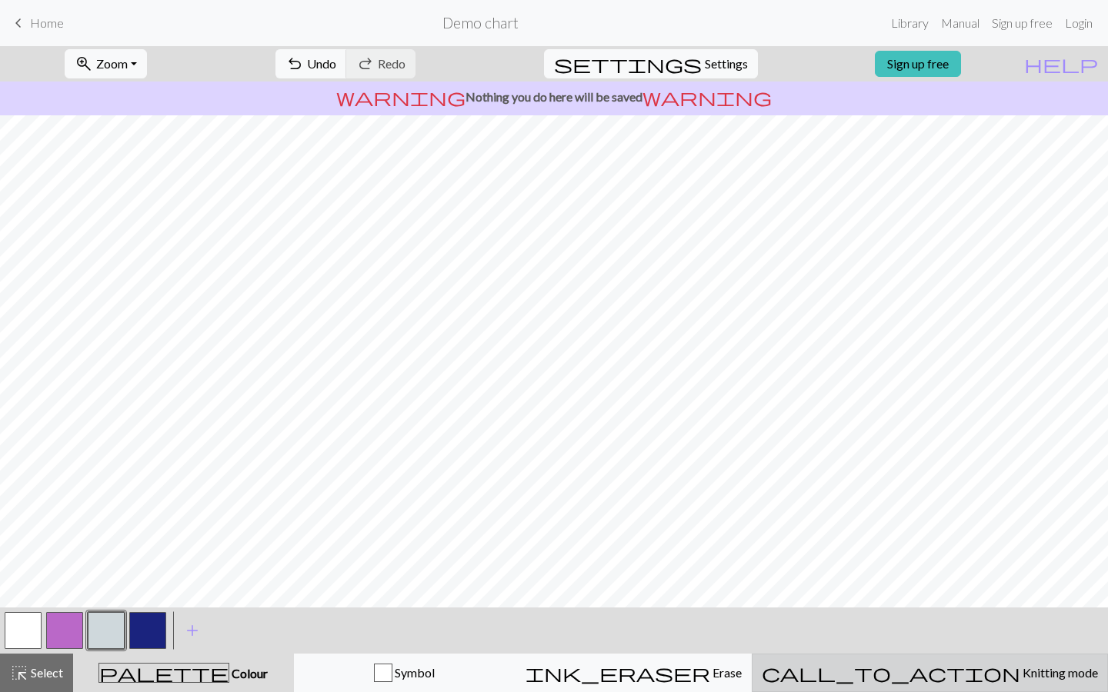
click at [1020, 674] on span "Knitting mode" at bounding box center [1059, 672] width 78 height 15
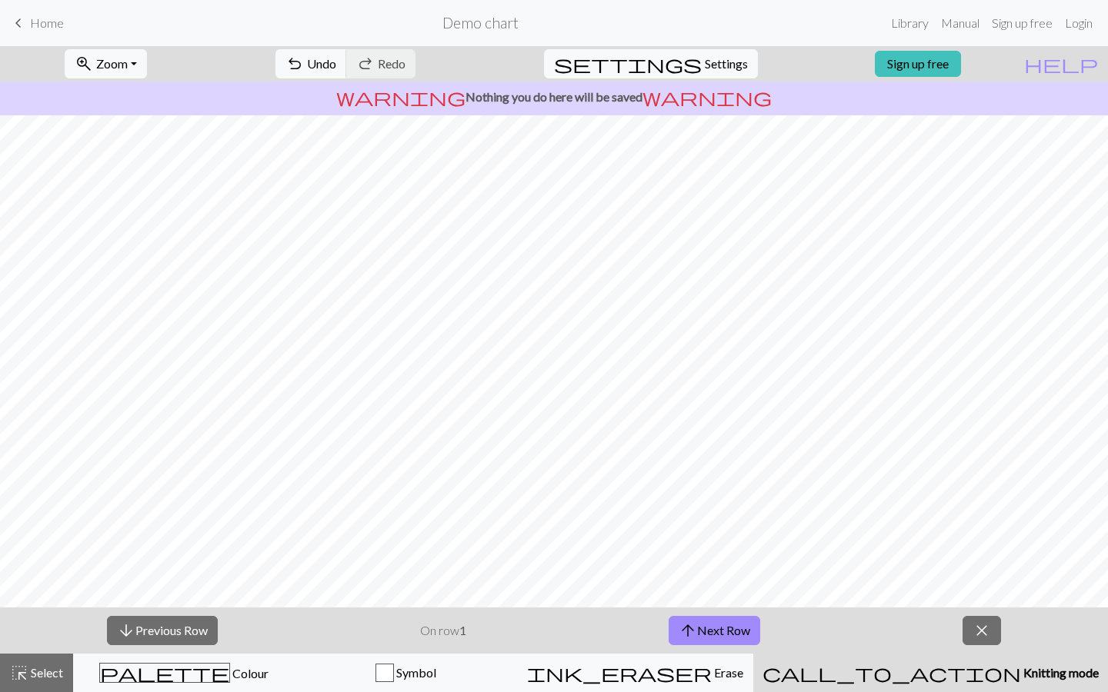
click at [1021, 674] on span "Knitting mode" at bounding box center [1060, 672] width 78 height 15
click at [737, 625] on button "arrow_upward Next Row" at bounding box center [714, 630] width 92 height 29
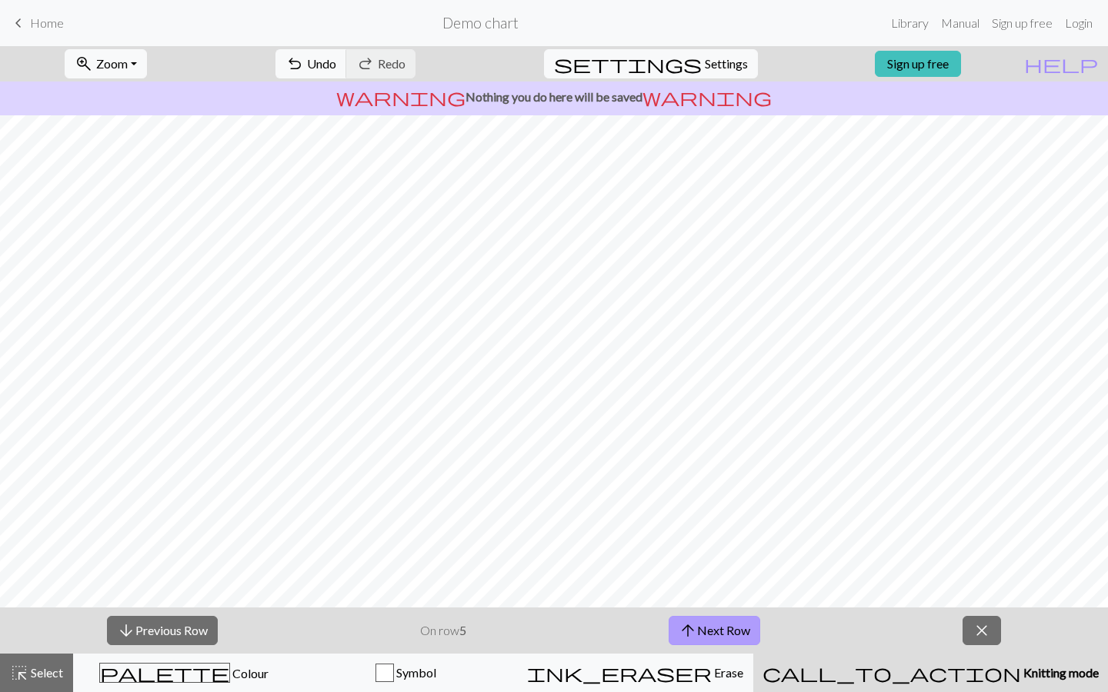
click at [737, 625] on button "arrow_upward Next Row" at bounding box center [714, 630] width 92 height 29
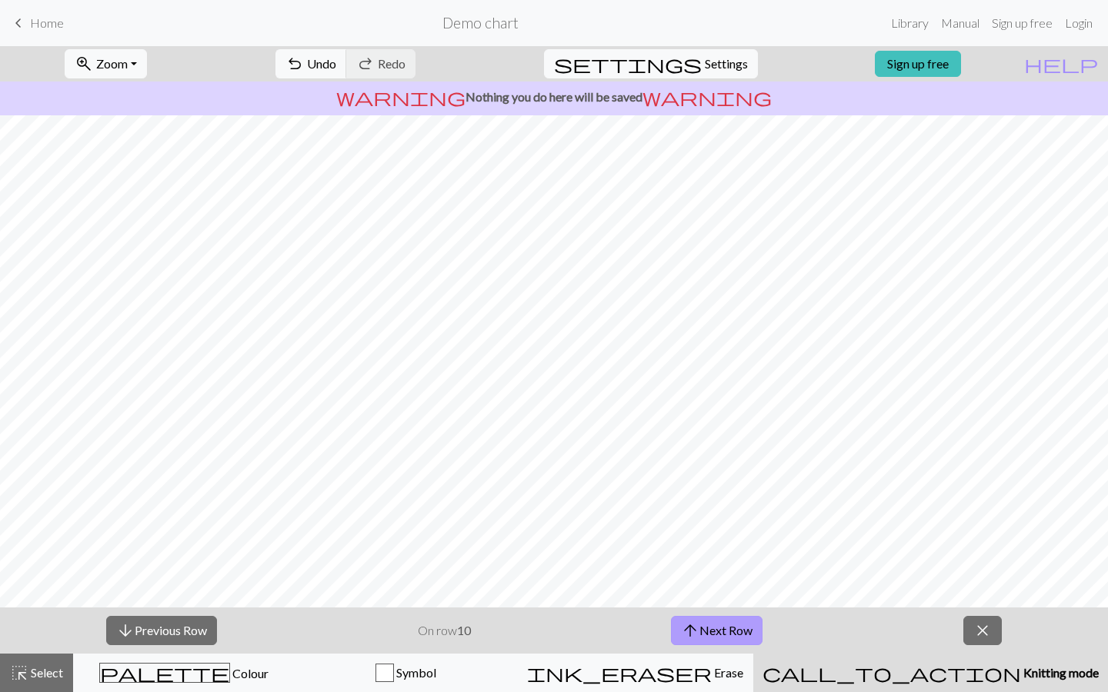
click at [737, 625] on button "arrow_upward Next Row" at bounding box center [717, 630] width 92 height 29
click at [992, 635] on button "close" at bounding box center [982, 630] width 38 height 29
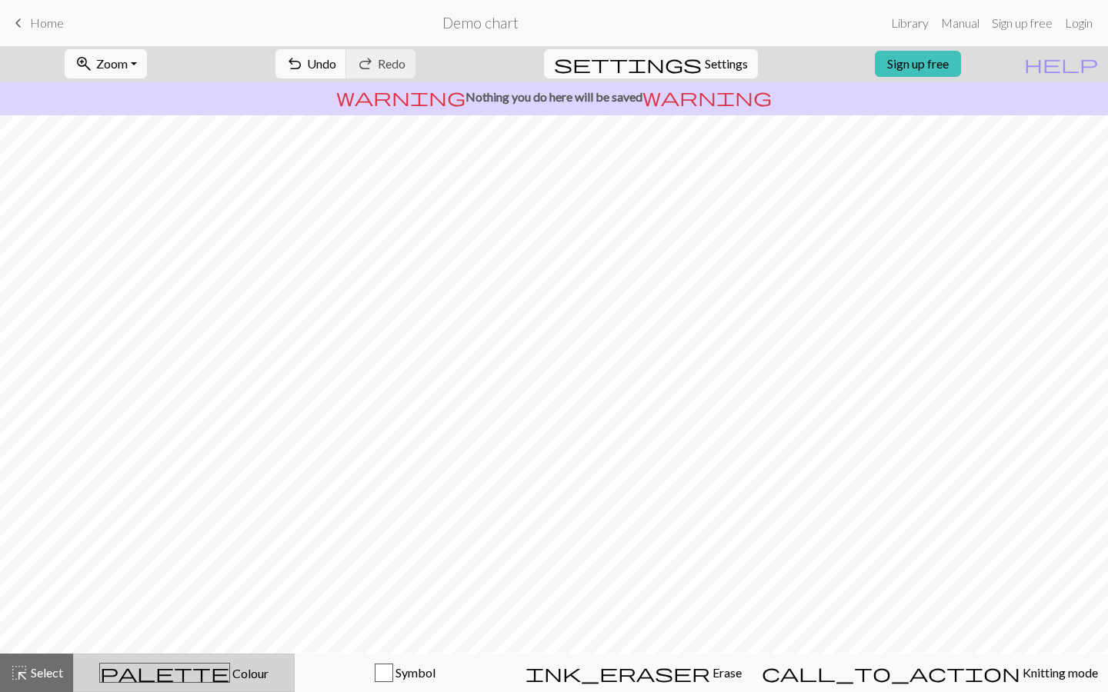
click at [218, 681] on div "palette Colour Colour" at bounding box center [184, 673] width 202 height 20
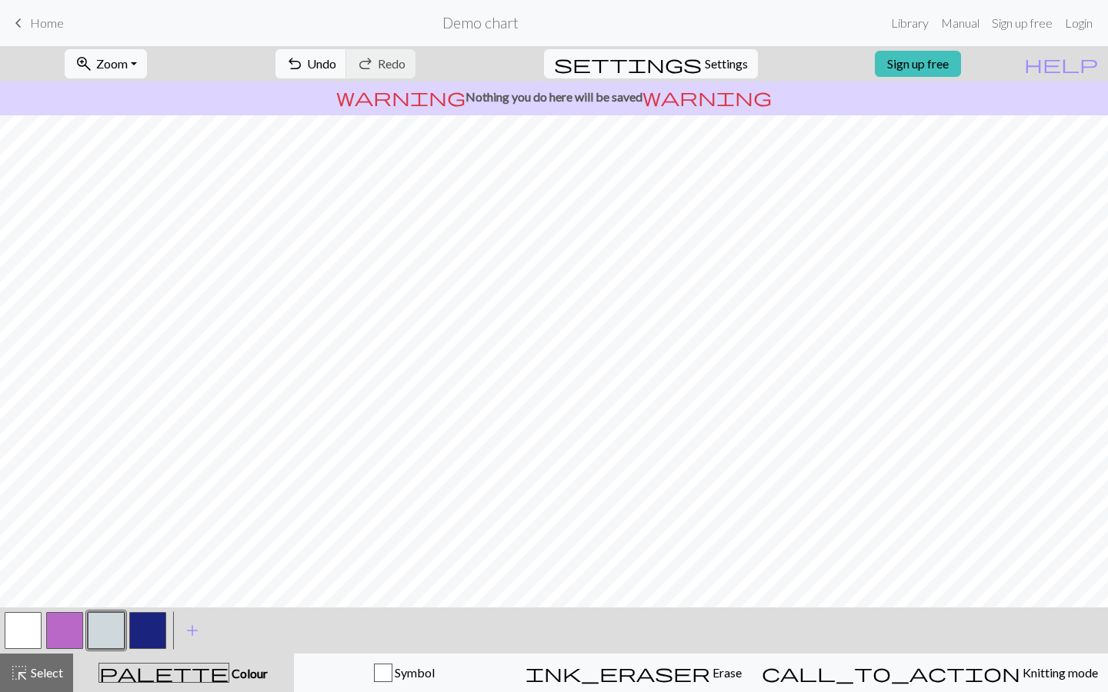
click at [163, 627] on button "button" at bounding box center [147, 630] width 37 height 37
click at [114, 628] on button "button" at bounding box center [106, 630] width 37 height 37
click at [97, 632] on button "button" at bounding box center [106, 630] width 37 height 37
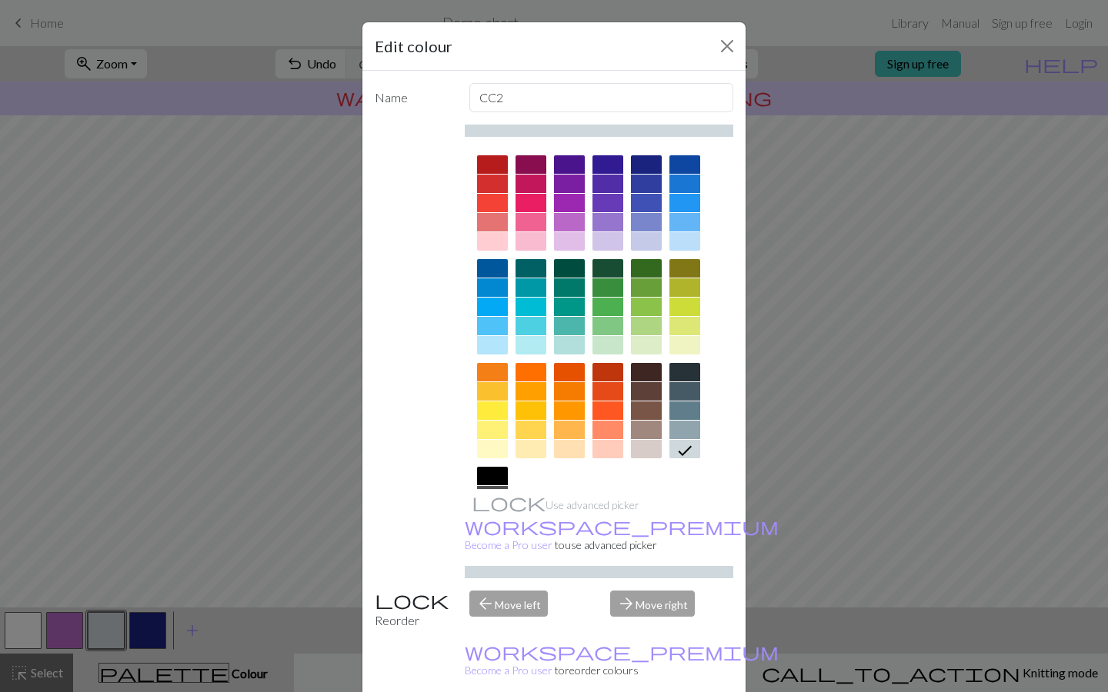
click at [146, 631] on div "Edit colour Name CC2 Use advanced picker workspace_premium Become a Pro user to…" at bounding box center [554, 346] width 1108 height 692
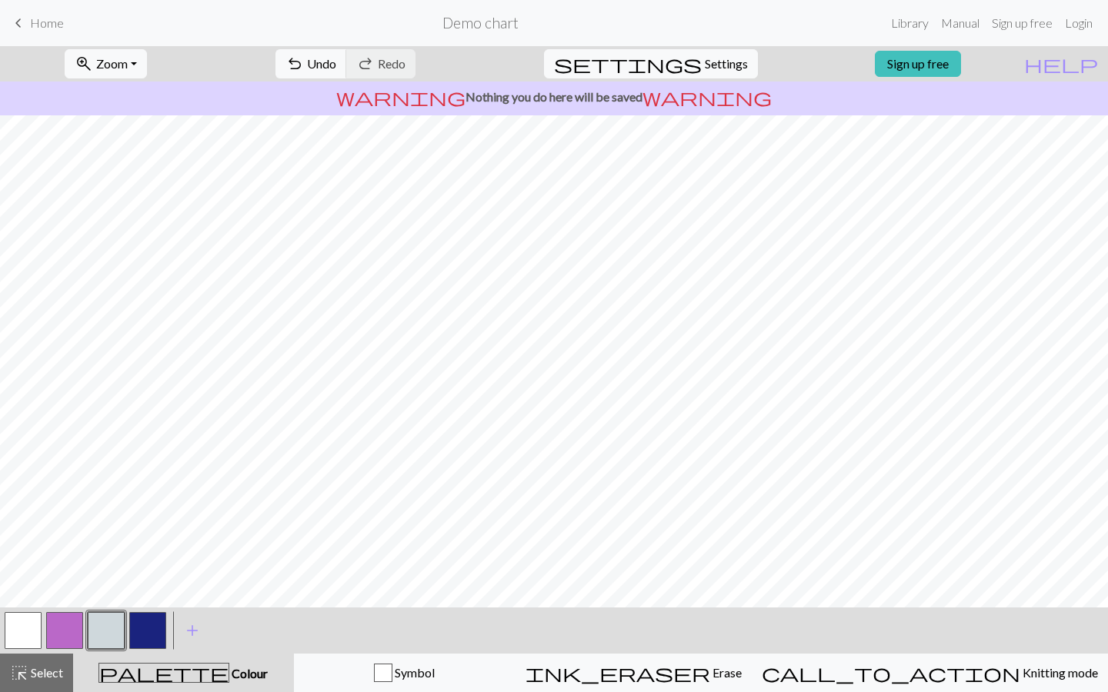
click at [145, 628] on button "button" at bounding box center [147, 630] width 37 height 37
click at [152, 630] on button "button" at bounding box center [147, 630] width 37 height 37
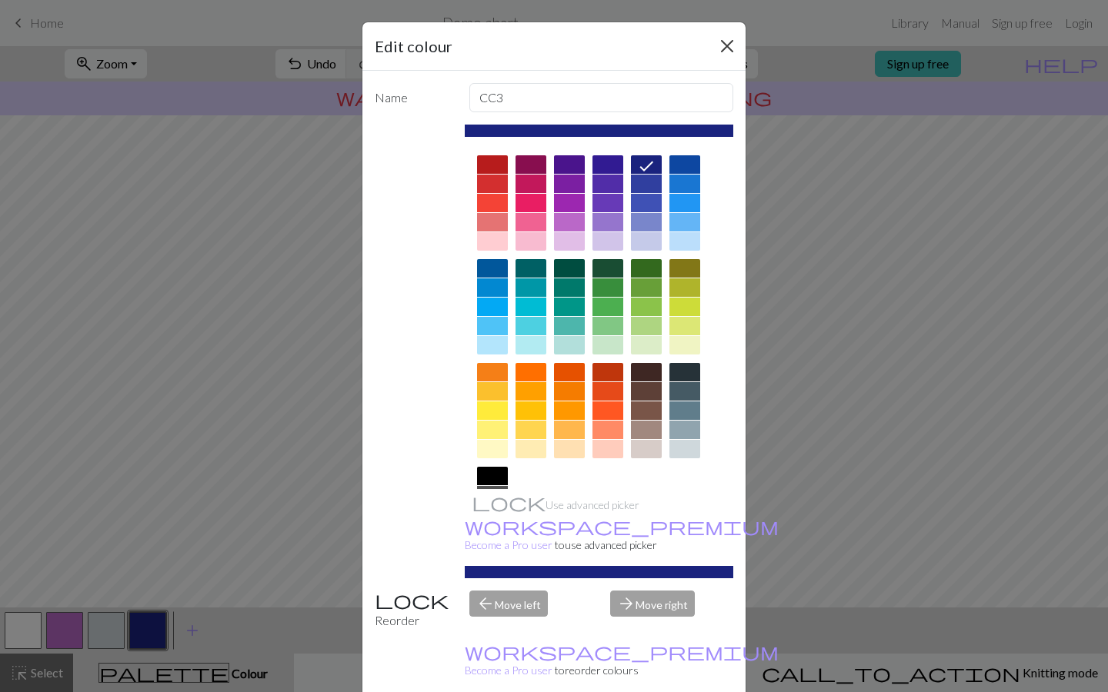
click at [723, 37] on button "Close" at bounding box center [727, 46] width 25 height 25
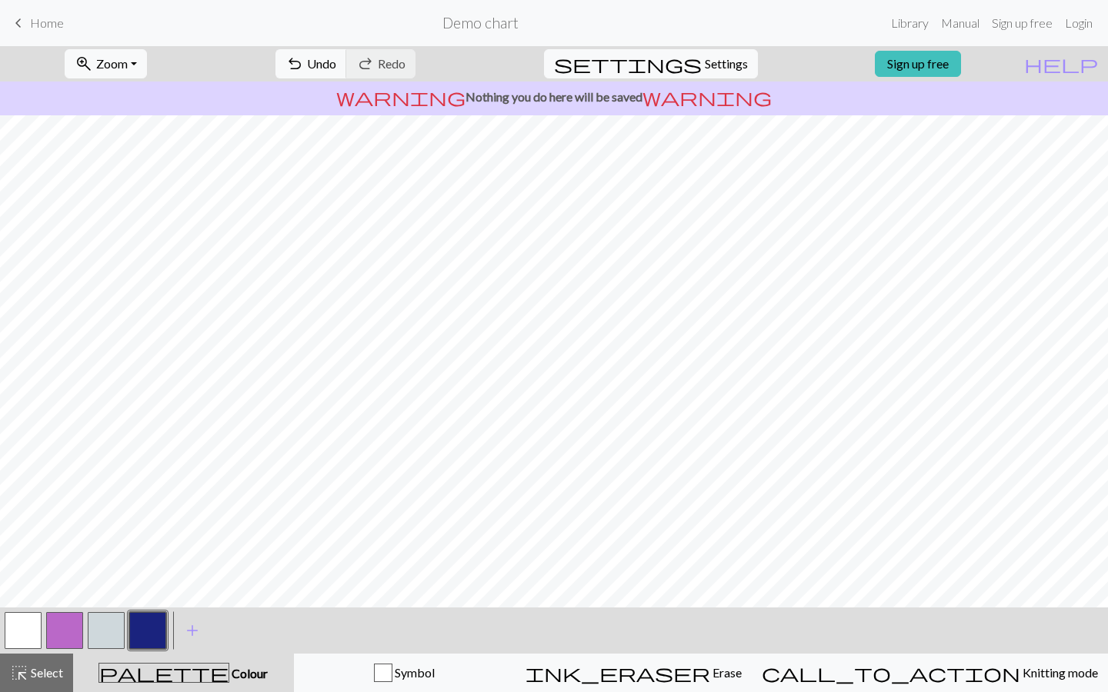
click at [118, 639] on button "button" at bounding box center [106, 630] width 37 height 37
click at [145, 637] on button "button" at bounding box center [147, 630] width 37 height 37
click at [116, 630] on button "button" at bounding box center [106, 630] width 37 height 37
click at [148, 620] on button "button" at bounding box center [147, 630] width 37 height 37
click at [111, 636] on button "button" at bounding box center [106, 630] width 37 height 37
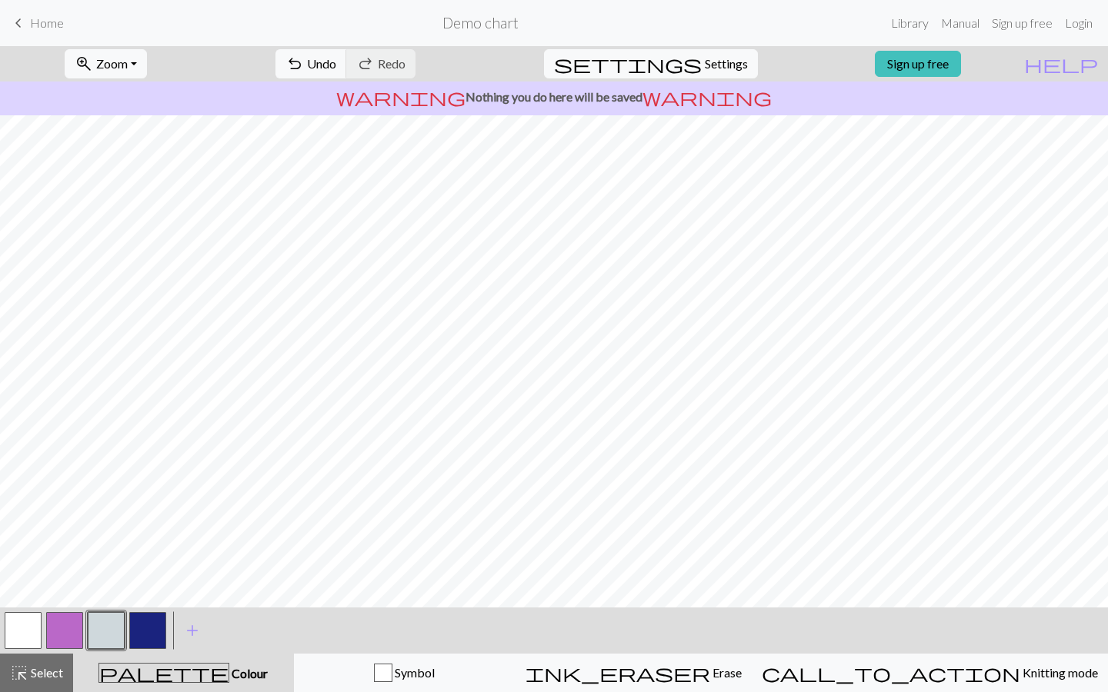
click at [166, 621] on div at bounding box center [148, 631] width 42 height 42
click at [155, 626] on button "button" at bounding box center [147, 630] width 37 height 37
click at [98, 616] on button "button" at bounding box center [106, 630] width 37 height 37
click at [150, 626] on button "button" at bounding box center [147, 630] width 37 height 37
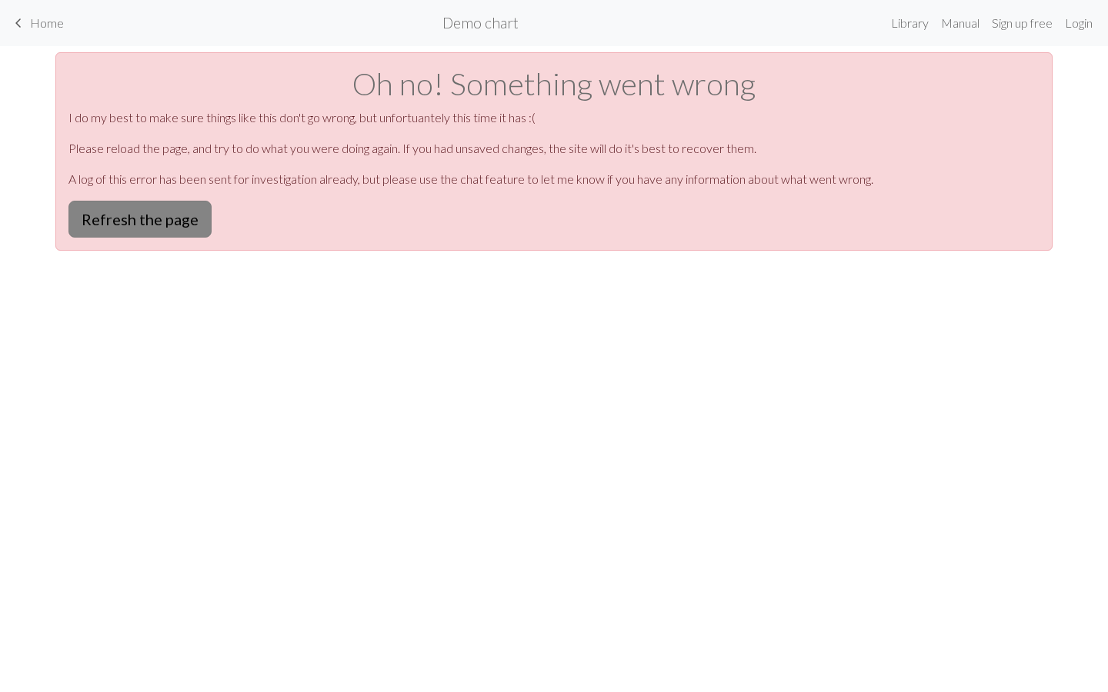
click at [98, 208] on button "Refresh the page" at bounding box center [139, 219] width 143 height 37
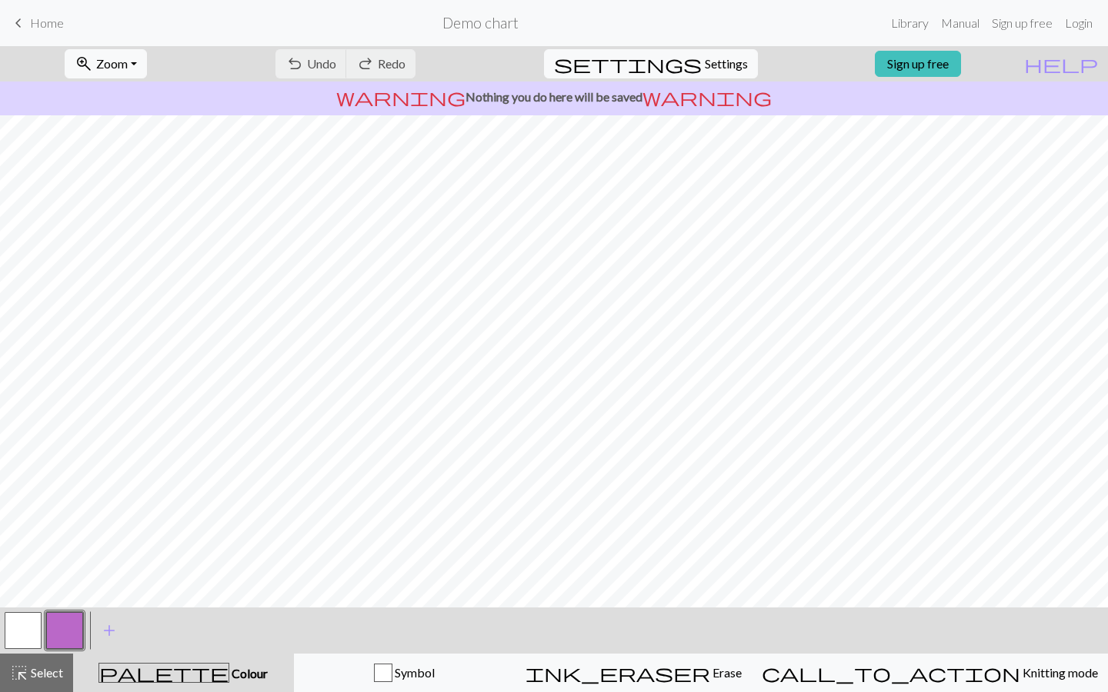
click at [256, 676] on div "palette Colour Colour" at bounding box center [183, 673] width 202 height 20
click at [705, 66] on span "Settings" at bounding box center [726, 64] width 43 height 18
select select "aran"
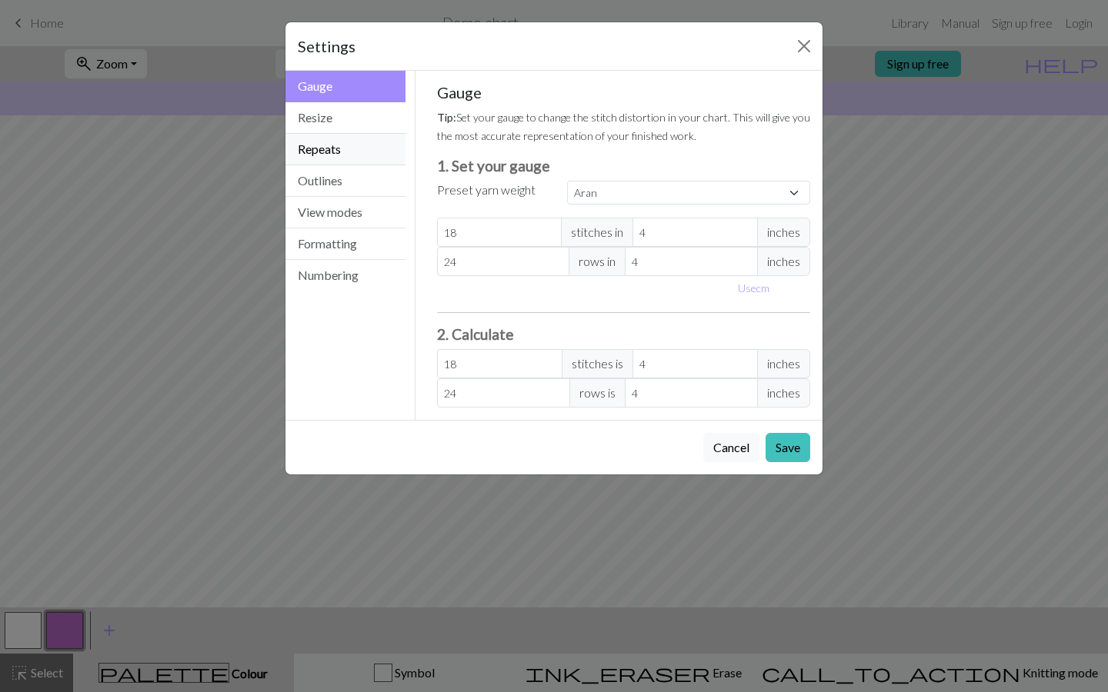
click at [357, 148] on button "Repeats" at bounding box center [345, 150] width 120 height 32
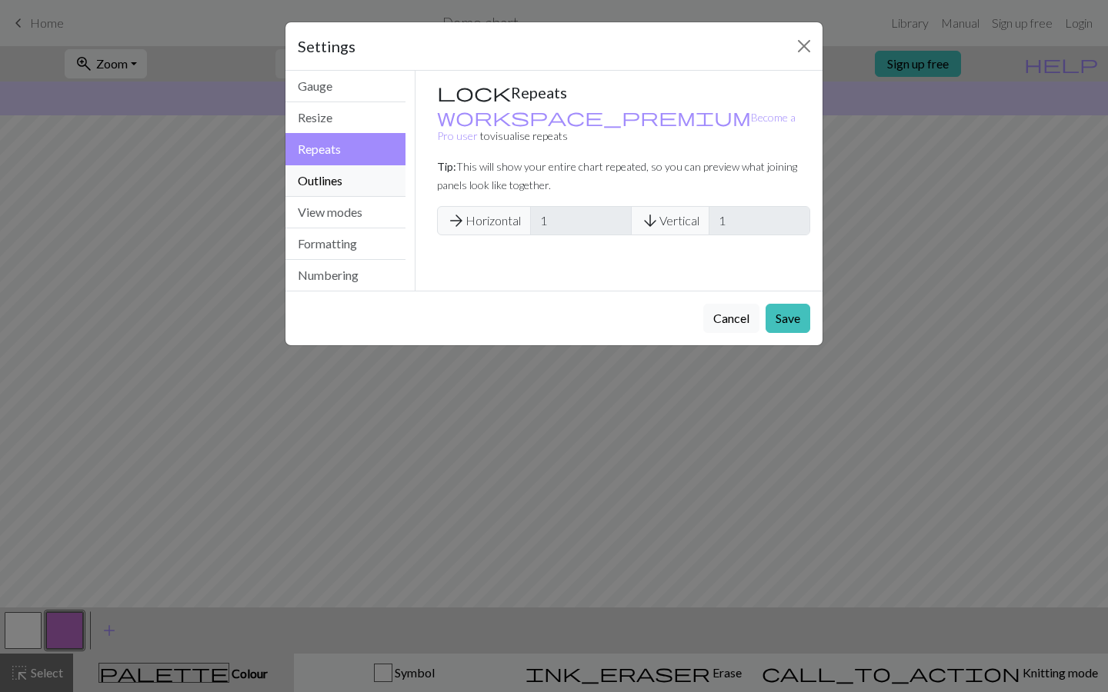
click at [353, 168] on button "Outlines" at bounding box center [345, 181] width 120 height 32
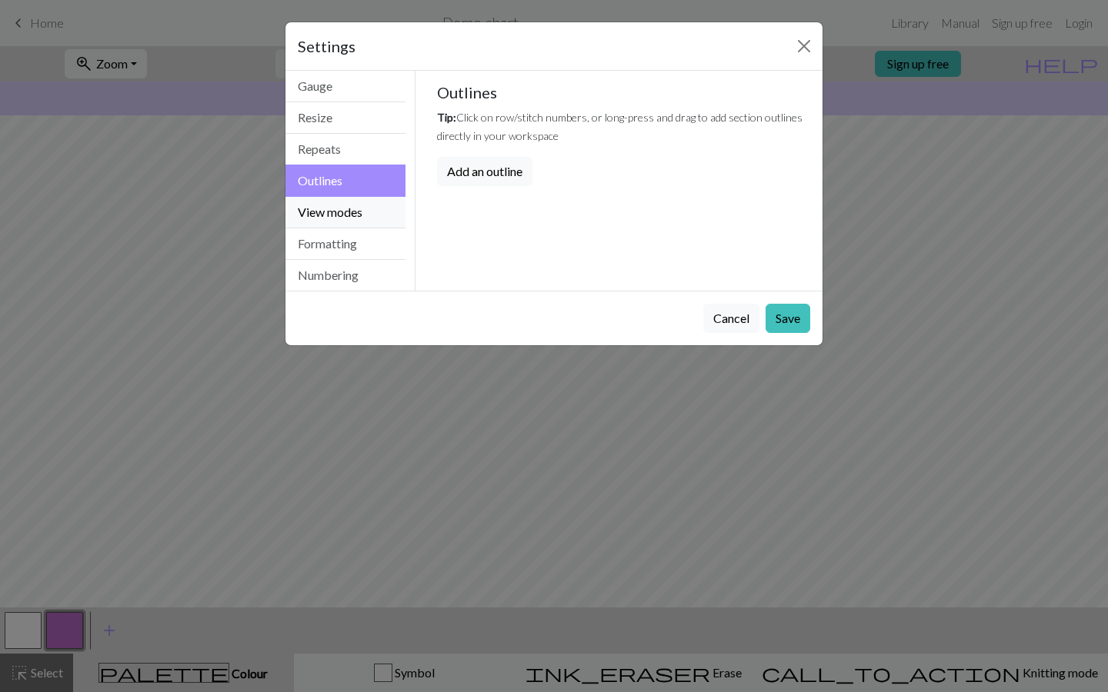
click at [363, 202] on button "View modes" at bounding box center [345, 213] width 120 height 32
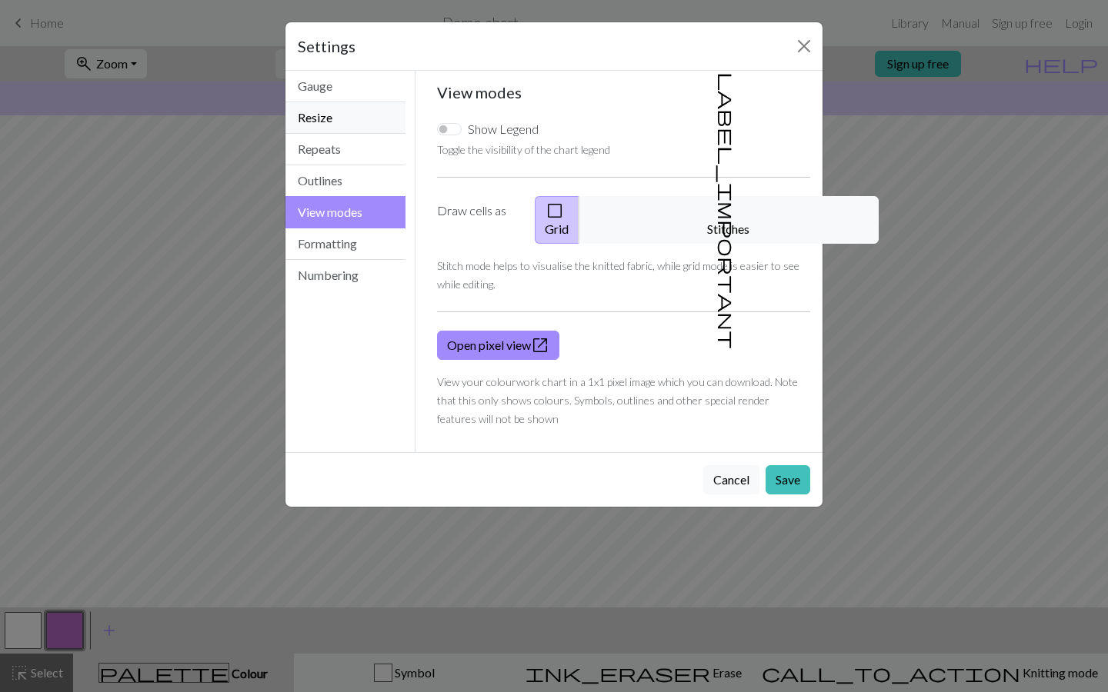
click at [374, 122] on button "Resize" at bounding box center [345, 118] width 120 height 32
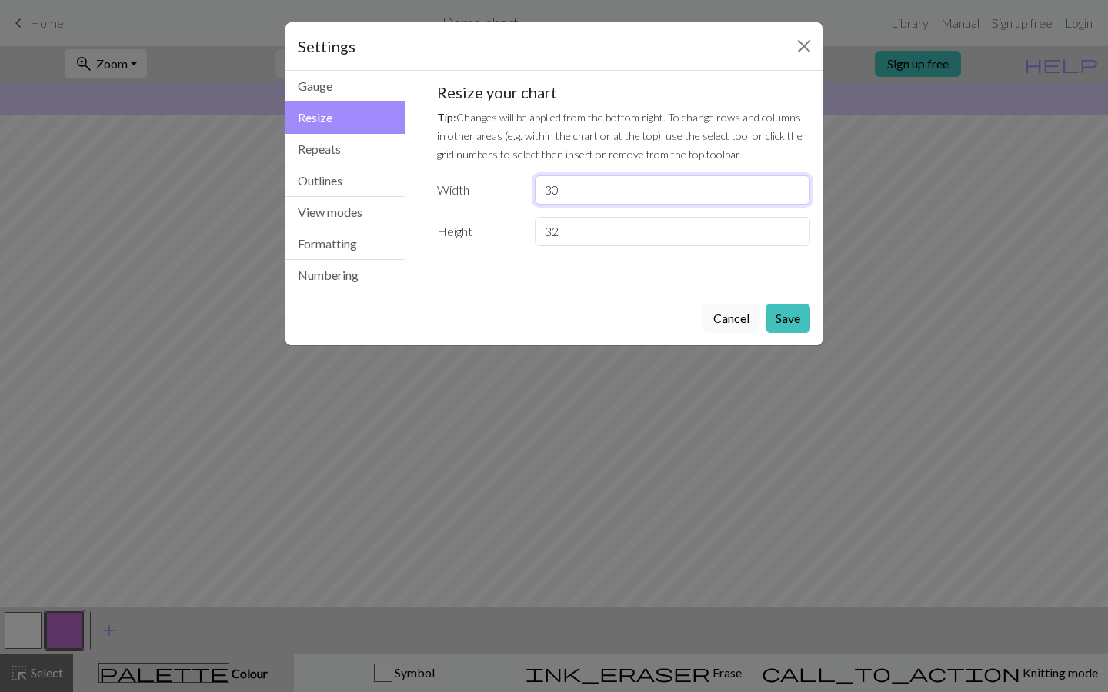
drag, startPoint x: 575, startPoint y: 197, endPoint x: 462, endPoint y: 197, distance: 113.1
click at [462, 197] on div "Width 30" at bounding box center [624, 189] width 392 height 29
type input "3"
type input "13"
click at [792, 320] on button "Save" at bounding box center [787, 318] width 45 height 29
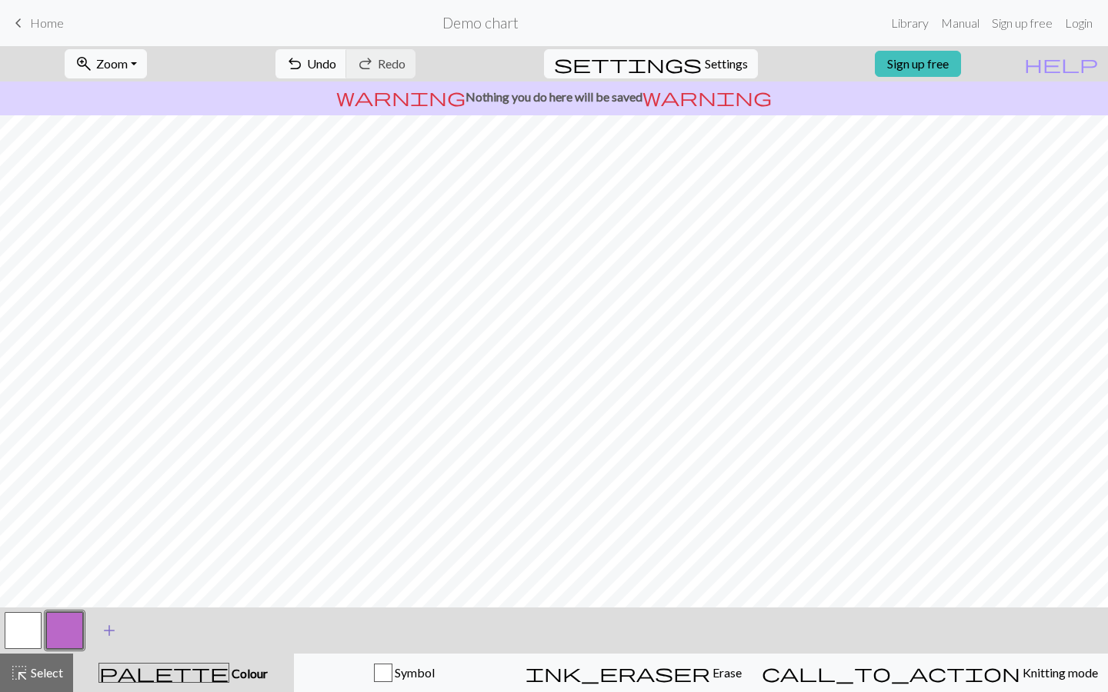
click at [101, 639] on span "add" at bounding box center [109, 631] width 18 height 22
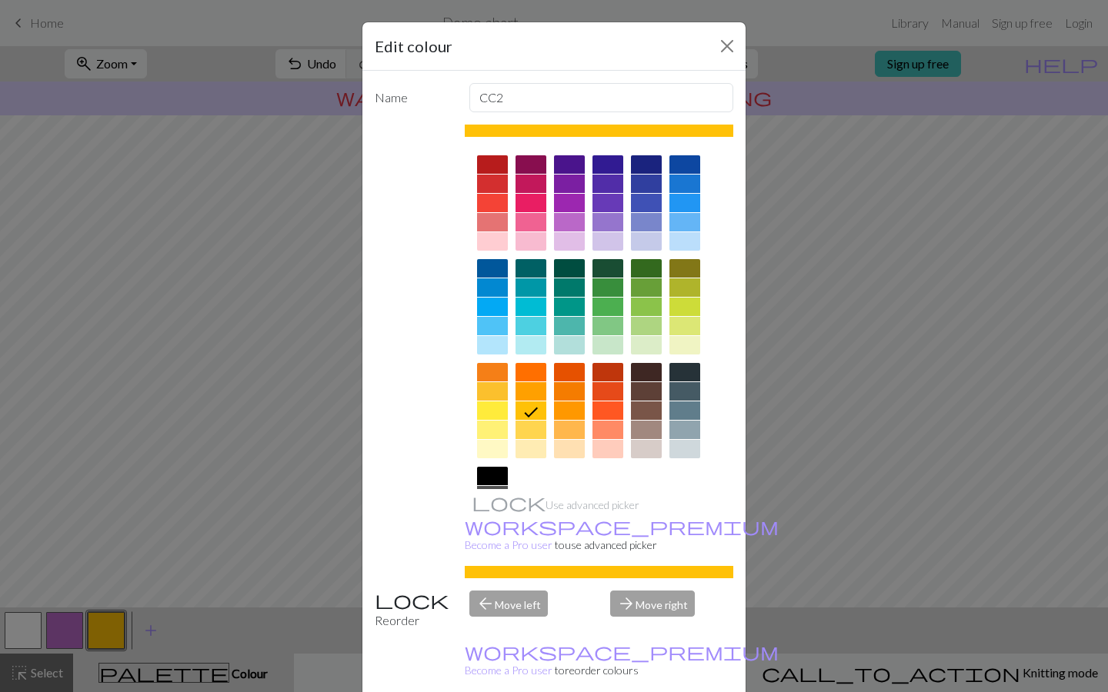
click at [684, 449] on div at bounding box center [684, 449] width 31 height 18
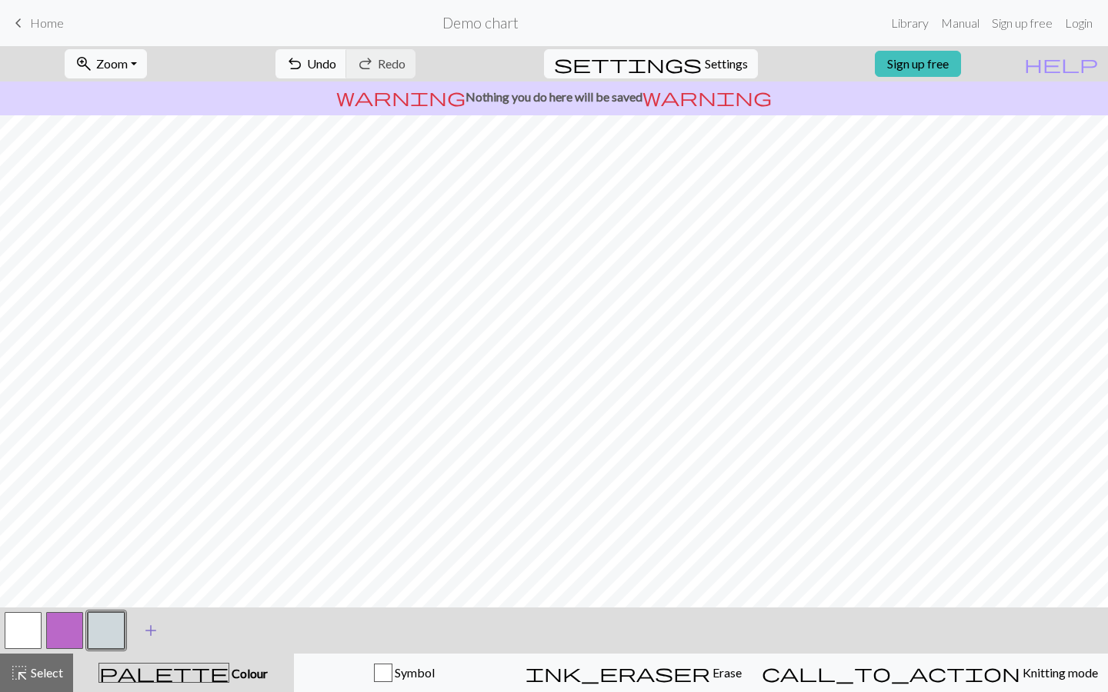
click at [145, 624] on span "add" at bounding box center [151, 631] width 18 height 22
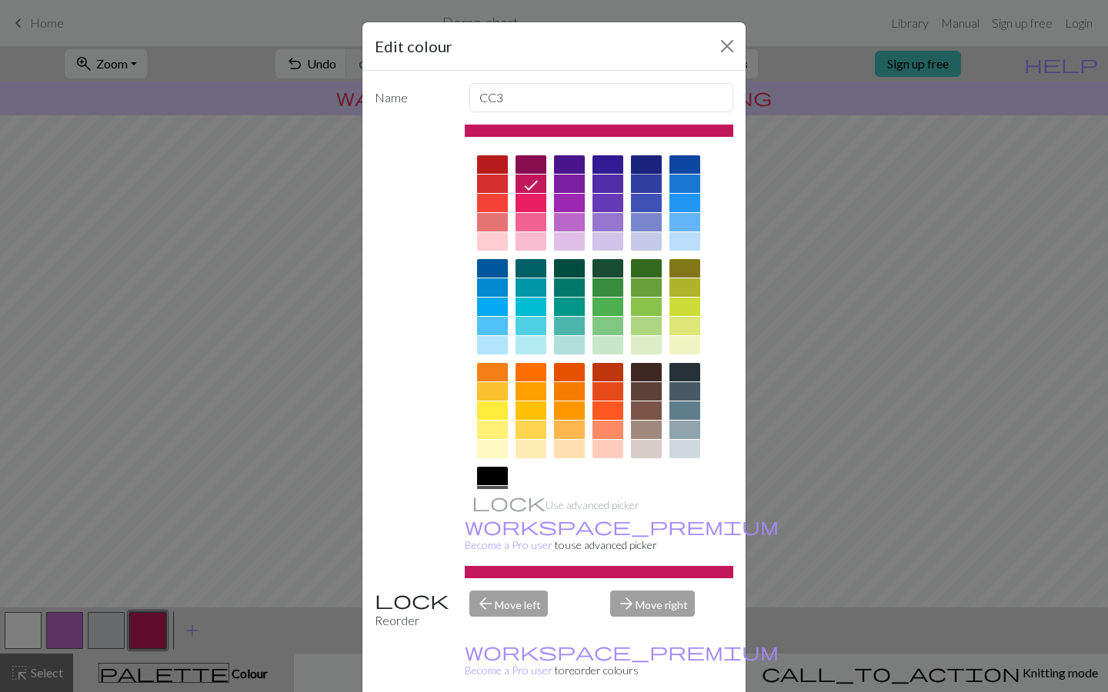
click at [642, 156] on div at bounding box center [646, 164] width 31 height 18
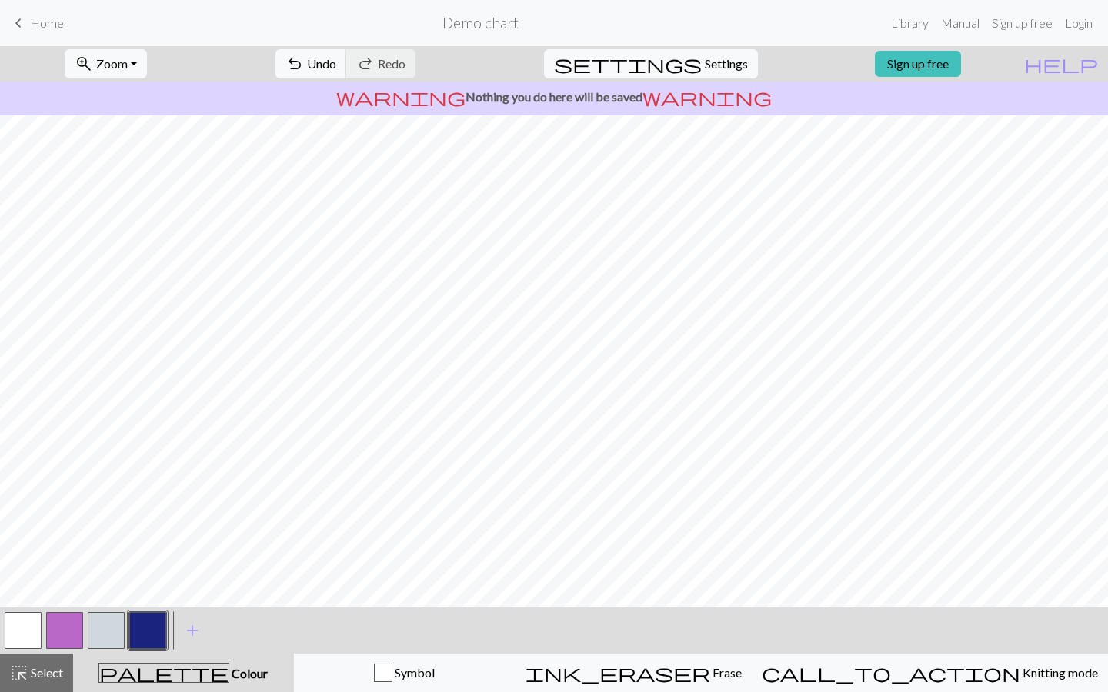
click at [113, 621] on button "button" at bounding box center [106, 630] width 37 height 37
click at [141, 623] on button "button" at bounding box center [147, 630] width 37 height 37
click at [435, 603] on div at bounding box center [554, 361] width 1108 height 492
click at [113, 622] on button "button" at bounding box center [106, 630] width 37 height 37
click at [145, 635] on button "button" at bounding box center [147, 630] width 37 height 37
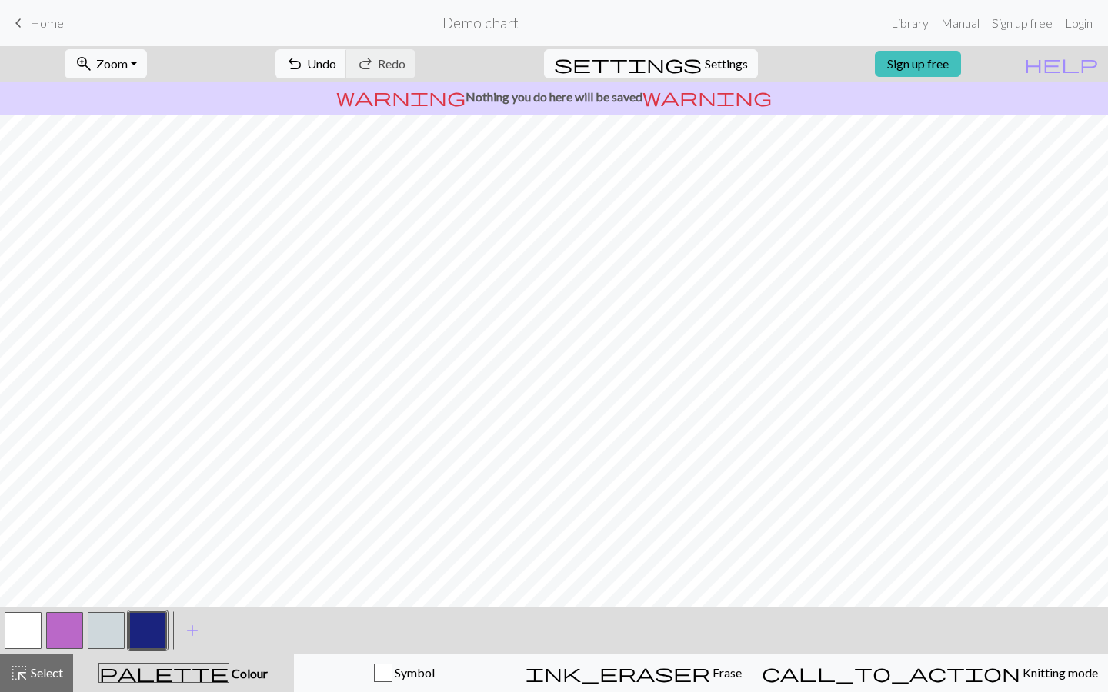
click at [111, 614] on button "button" at bounding box center [106, 630] width 37 height 37
click at [145, 624] on button "button" at bounding box center [147, 630] width 37 height 37
click at [141, 635] on button "button" at bounding box center [147, 630] width 37 height 37
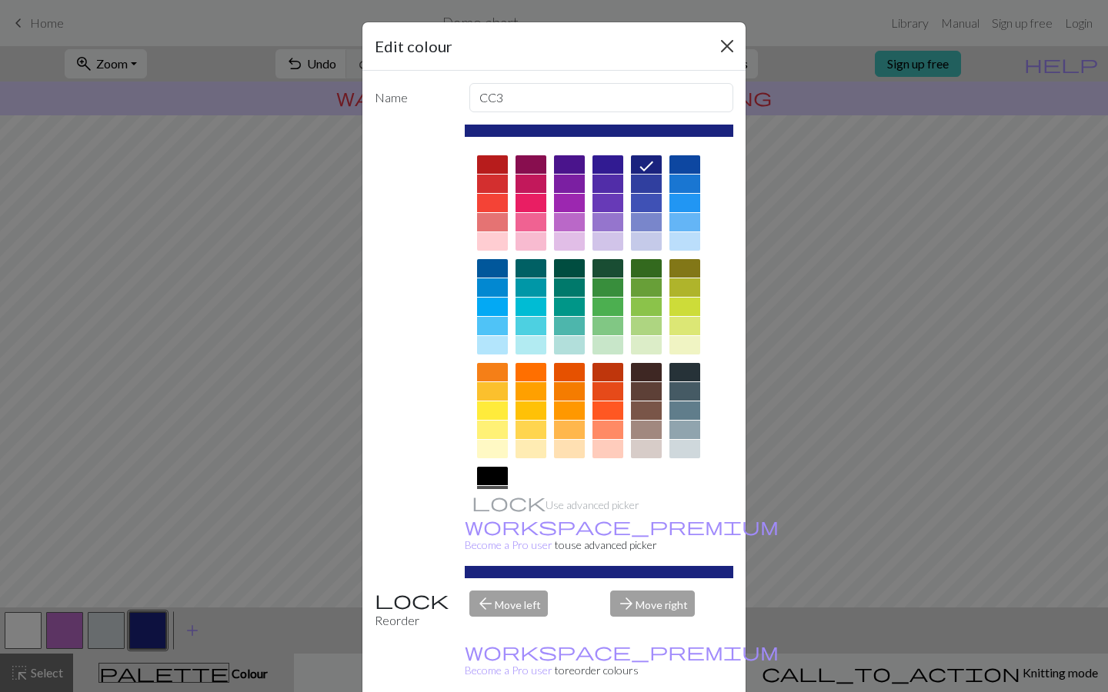
click at [715, 42] on button "Close" at bounding box center [727, 46] width 25 height 25
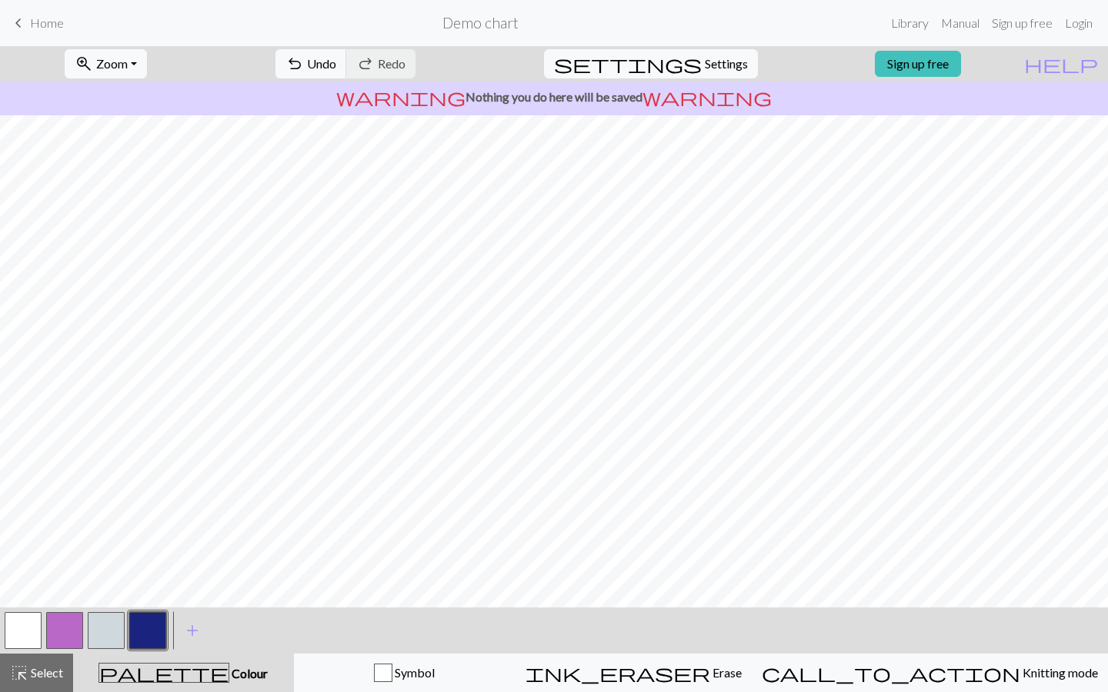
click at [122, 638] on button "button" at bounding box center [106, 630] width 37 height 37
click at [157, 618] on button "button" at bounding box center [147, 630] width 37 height 37
click at [135, 618] on button "button" at bounding box center [147, 630] width 37 height 37
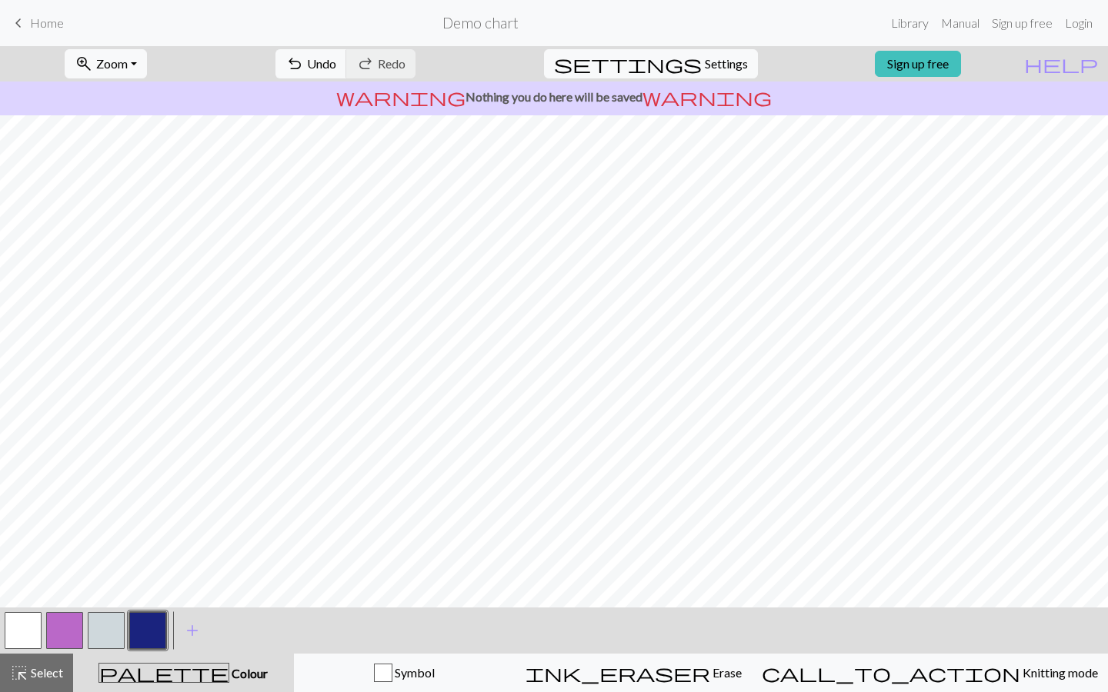
click at [117, 632] on button "button" at bounding box center [106, 630] width 37 height 37
click at [127, 625] on div at bounding box center [148, 631] width 42 height 42
click at [152, 629] on button "button" at bounding box center [147, 630] width 37 height 37
click at [108, 625] on button "button" at bounding box center [106, 630] width 37 height 37
click at [152, 641] on button "button" at bounding box center [147, 630] width 37 height 37
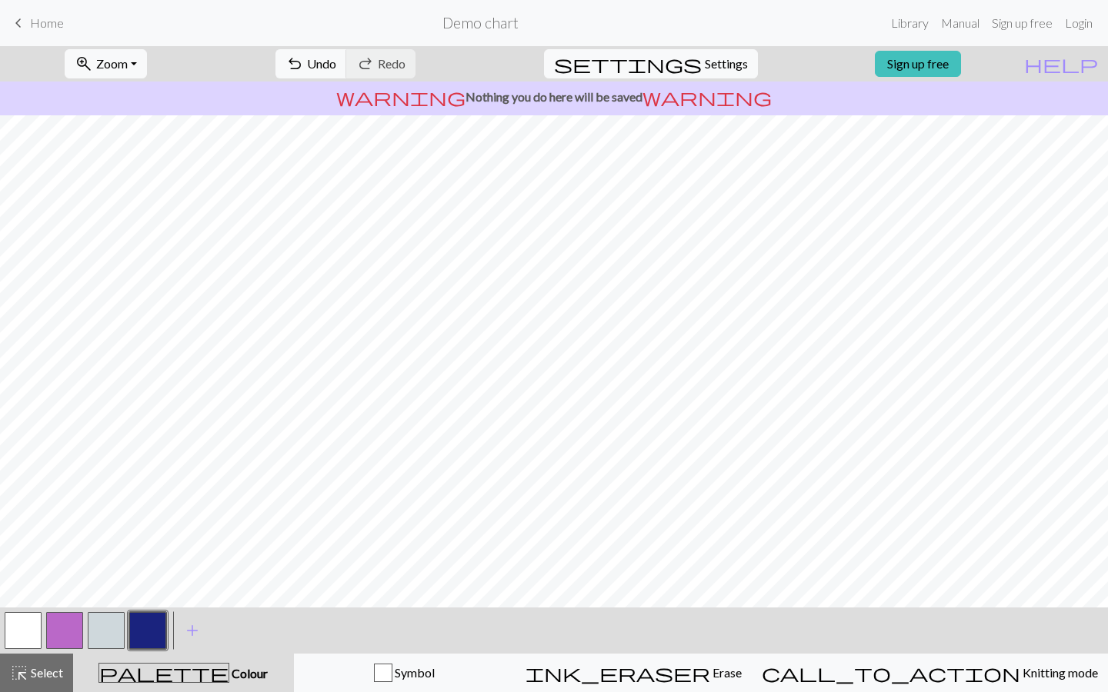
click at [115, 624] on button "button" at bounding box center [106, 630] width 37 height 37
click at [163, 623] on button "button" at bounding box center [147, 630] width 37 height 37
click at [95, 641] on button "button" at bounding box center [106, 630] width 37 height 37
click at [158, 632] on button "button" at bounding box center [147, 630] width 37 height 37
click at [120, 629] on button "button" at bounding box center [106, 630] width 37 height 37
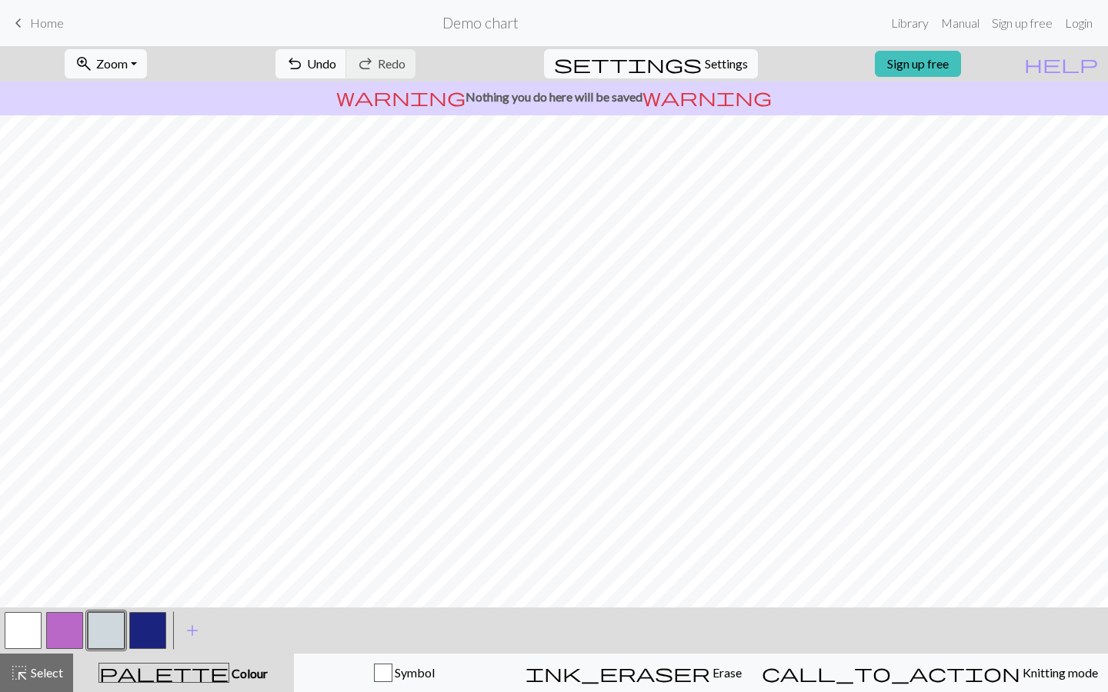
click at [153, 626] on button "button" at bounding box center [147, 630] width 37 height 37
click at [113, 622] on button "button" at bounding box center [106, 630] width 37 height 37
click at [140, 635] on button "button" at bounding box center [147, 630] width 37 height 37
click at [115, 634] on button "button" at bounding box center [106, 630] width 37 height 37
click at [150, 625] on button "button" at bounding box center [147, 630] width 37 height 37
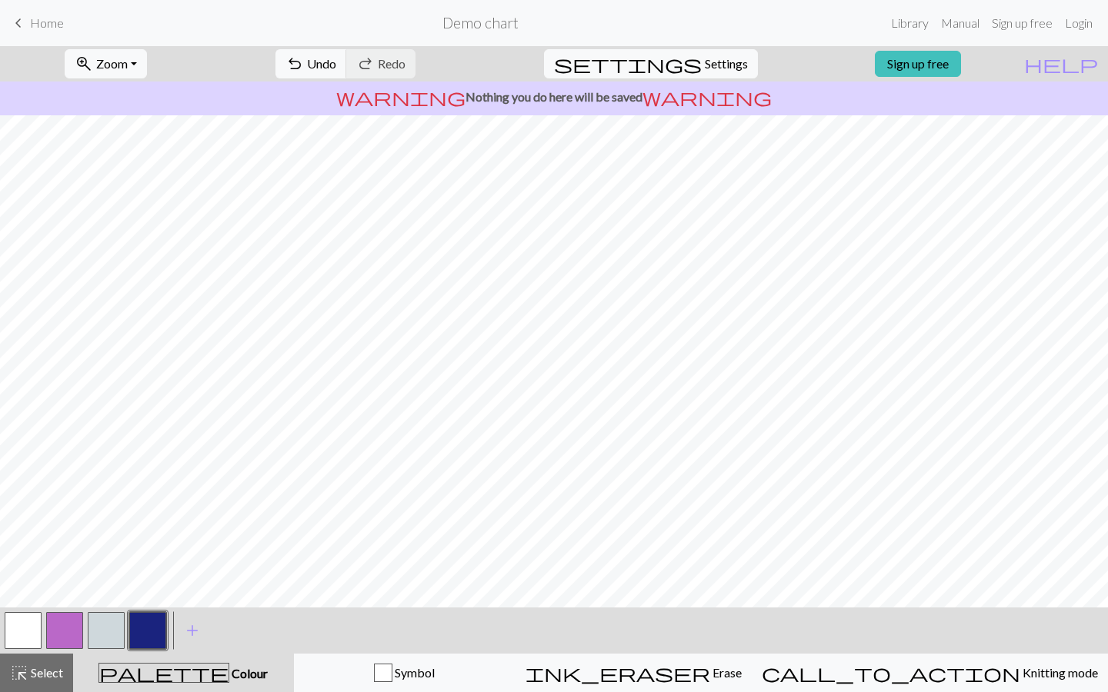
click at [106, 630] on button "button" at bounding box center [106, 630] width 37 height 37
click at [150, 627] on button "button" at bounding box center [147, 630] width 37 height 37
click at [113, 619] on button "button" at bounding box center [106, 630] width 37 height 37
click at [161, 638] on button "button" at bounding box center [147, 630] width 37 height 37
click at [127, 630] on div at bounding box center [148, 631] width 42 height 42
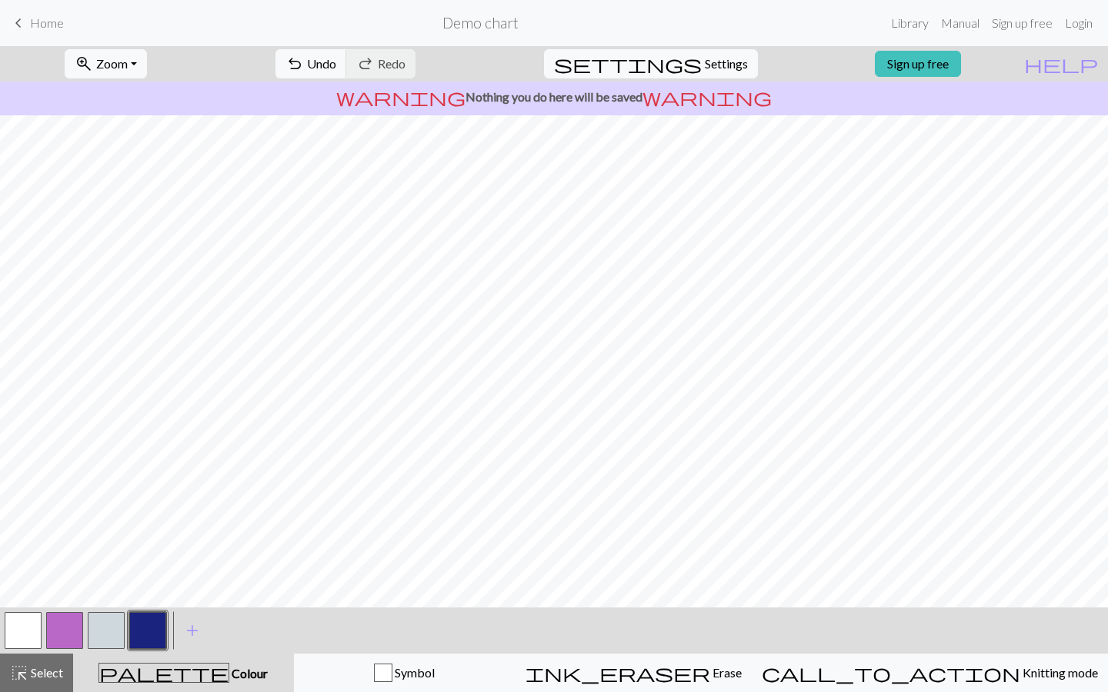
click at [103, 633] on button "button" at bounding box center [106, 630] width 37 height 37
click at [155, 626] on button "button" at bounding box center [147, 630] width 37 height 37
click at [121, 638] on button "button" at bounding box center [106, 630] width 37 height 37
click at [142, 617] on button "button" at bounding box center [147, 630] width 37 height 37
click at [92, 634] on button "button" at bounding box center [106, 630] width 37 height 37
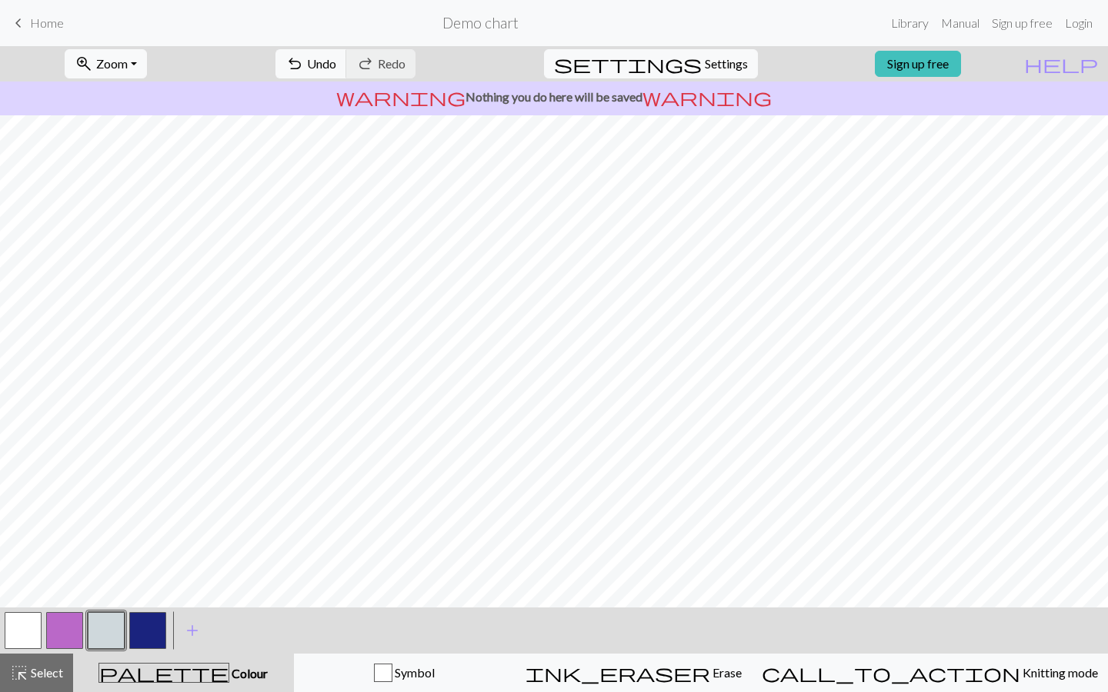
click at [160, 633] on button "button" at bounding box center [147, 630] width 37 height 37
click at [119, 634] on button "button" at bounding box center [106, 630] width 37 height 37
click at [155, 622] on button "button" at bounding box center [147, 630] width 37 height 37
click at [115, 625] on button "button" at bounding box center [106, 630] width 37 height 37
click at [142, 620] on button "button" at bounding box center [147, 630] width 37 height 37
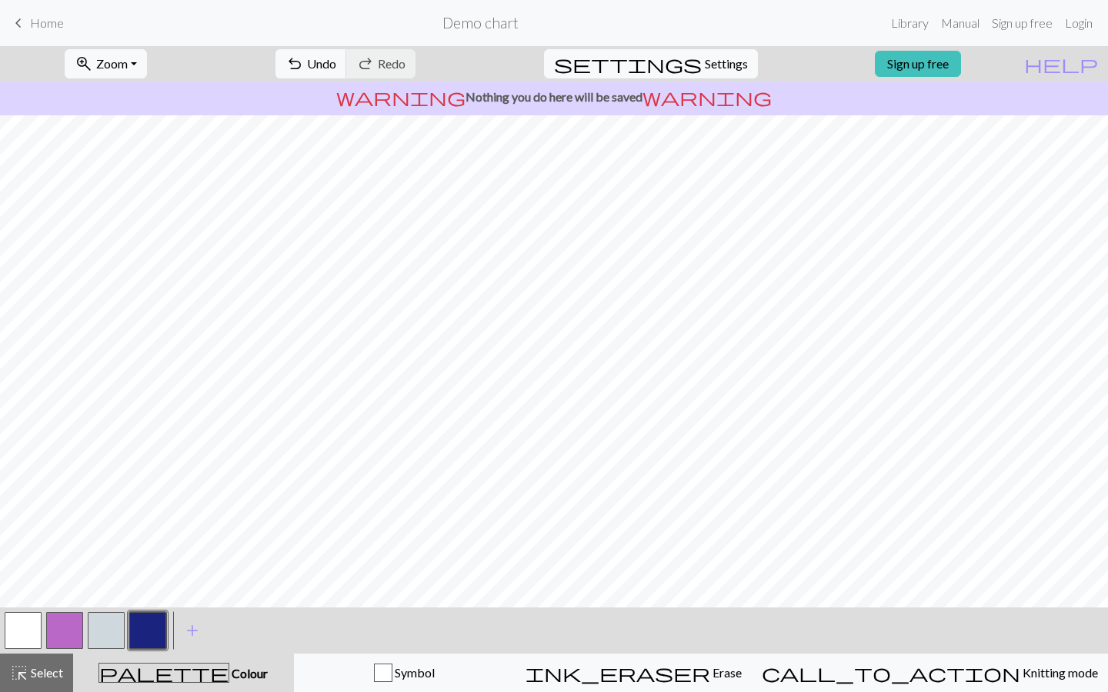
click at [99, 622] on button "button" at bounding box center [106, 630] width 37 height 37
click at [142, 635] on button "button" at bounding box center [147, 630] width 37 height 37
click at [94, 636] on button "button" at bounding box center [106, 630] width 37 height 37
click at [147, 633] on button "button" at bounding box center [147, 630] width 37 height 37
click at [113, 631] on button "button" at bounding box center [106, 630] width 37 height 37
